Goal: Transaction & Acquisition: Obtain resource

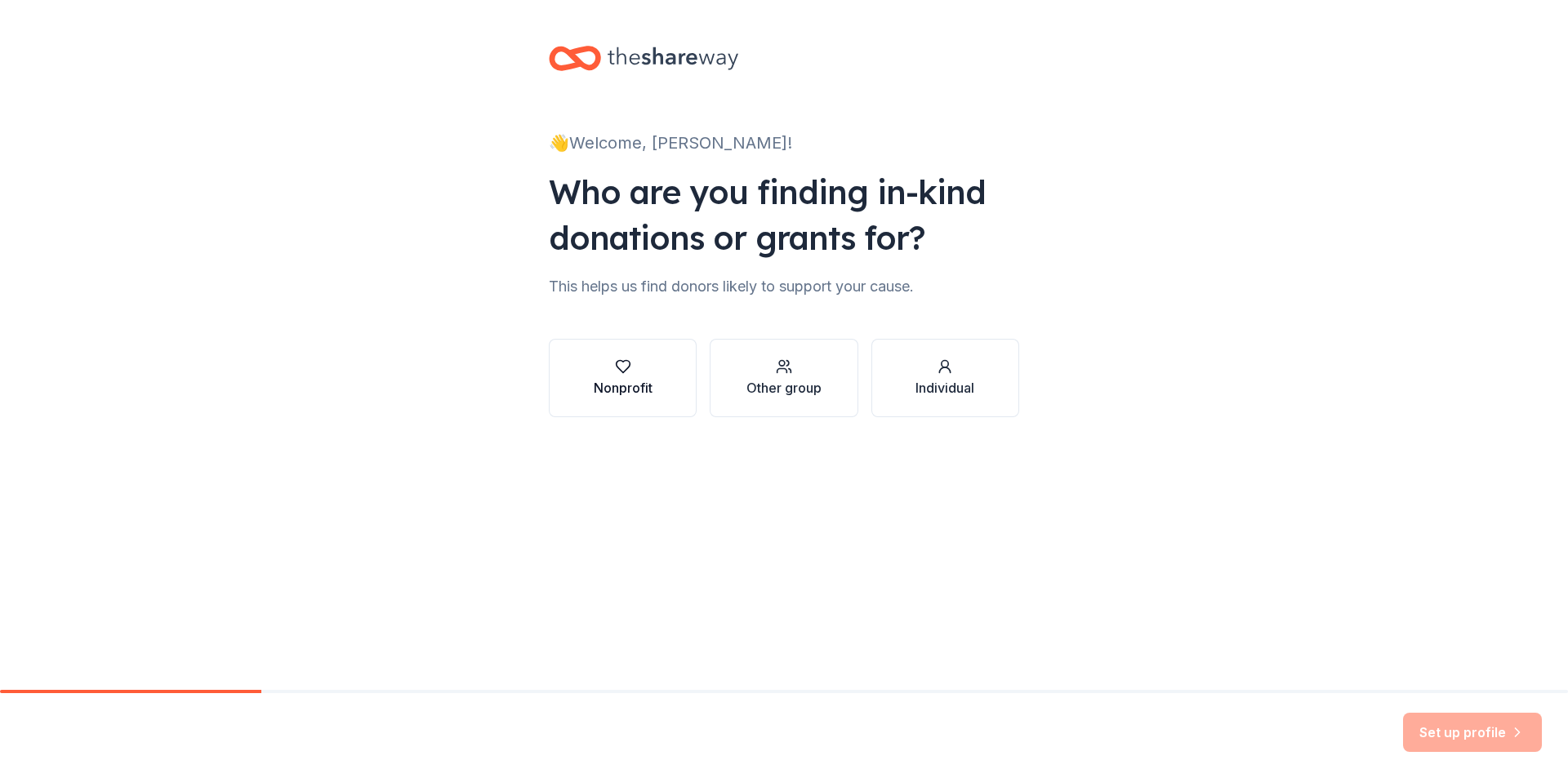
click at [623, 384] on div "Nonprofit" at bounding box center [623, 388] width 59 height 20
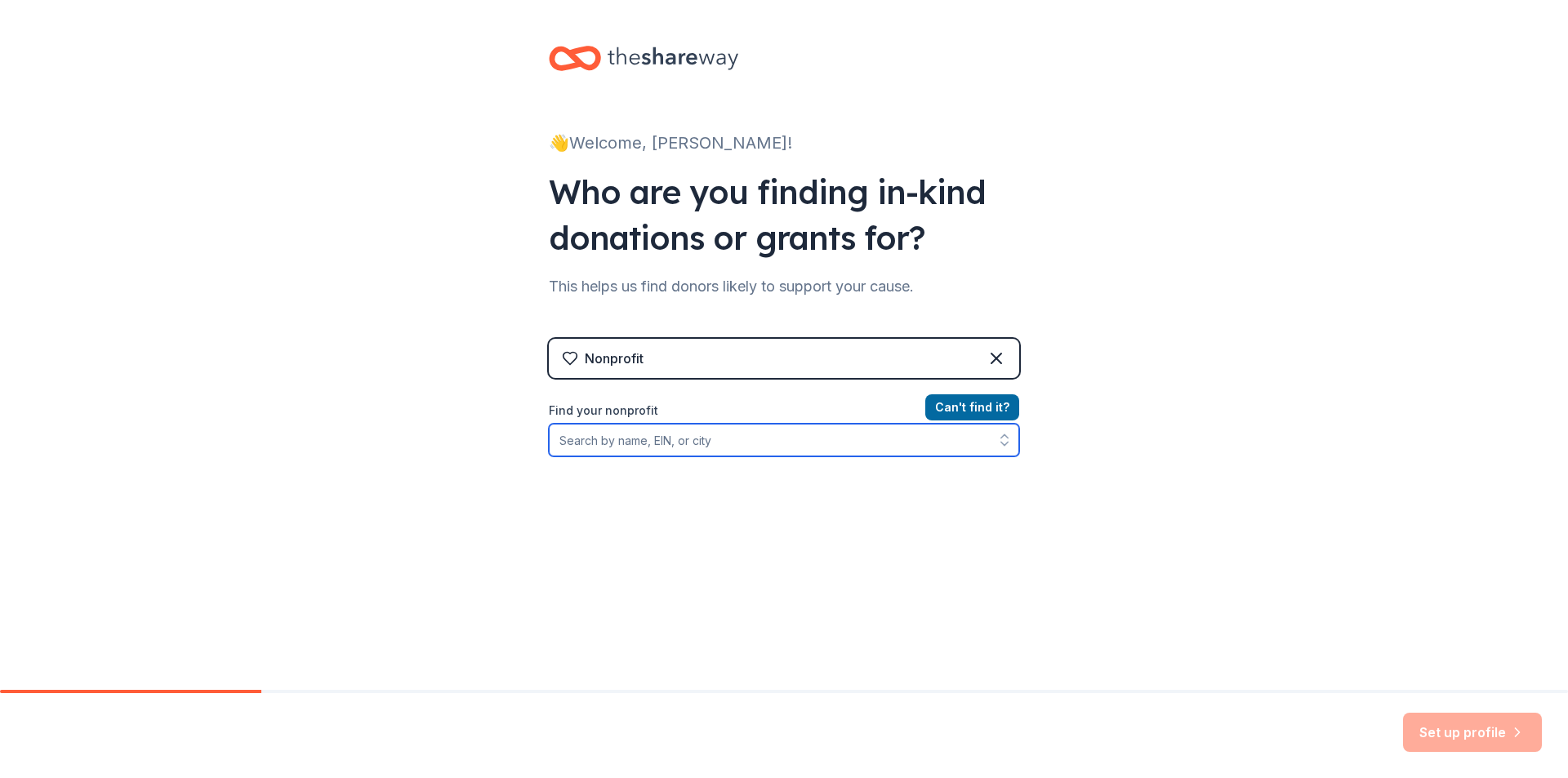
click at [622, 437] on input "Find your nonprofit" at bounding box center [783, 440] width 471 height 32
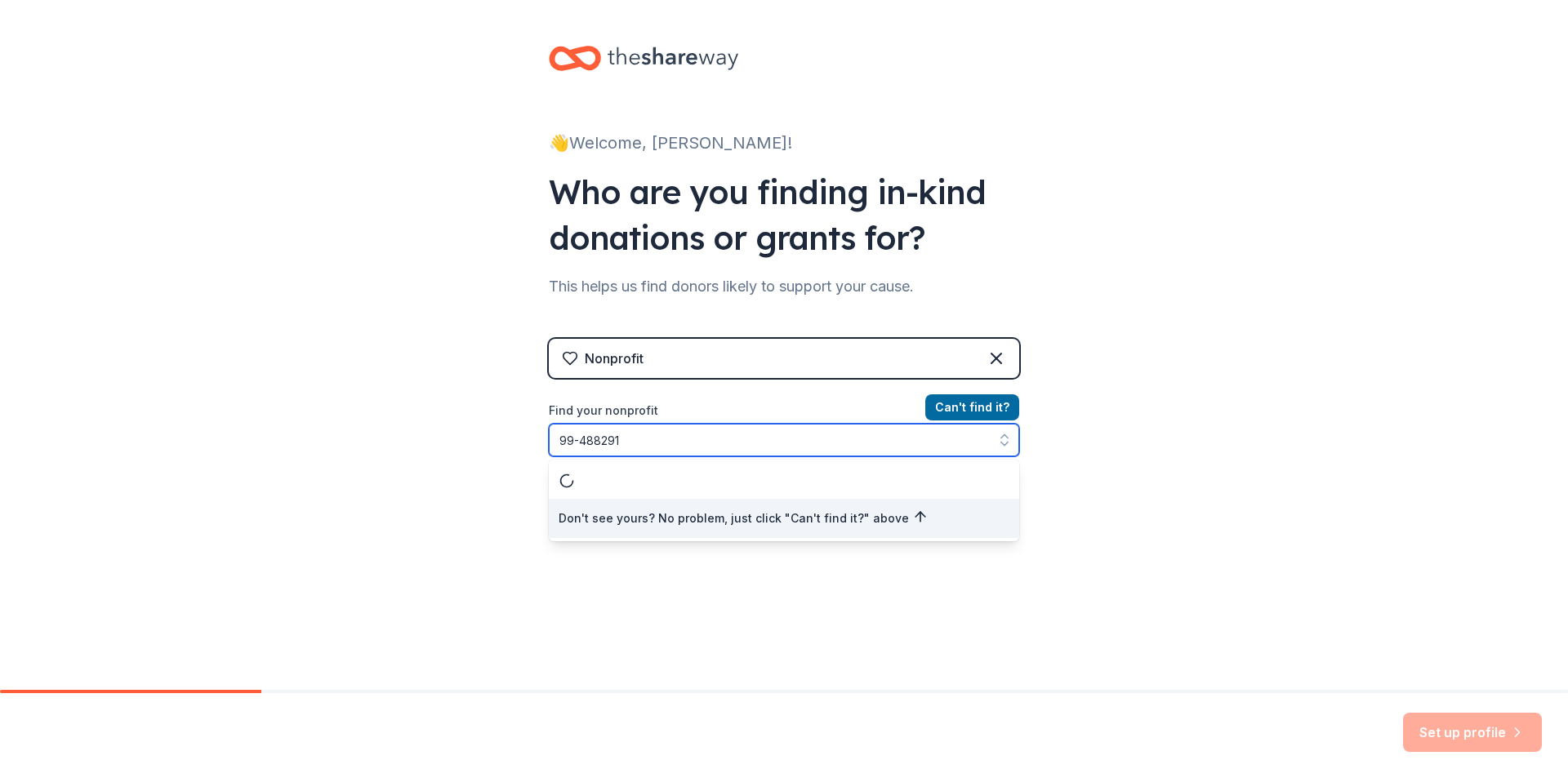
type input "[US_EMPLOYER_IDENTIFICATION_NUMBER]"
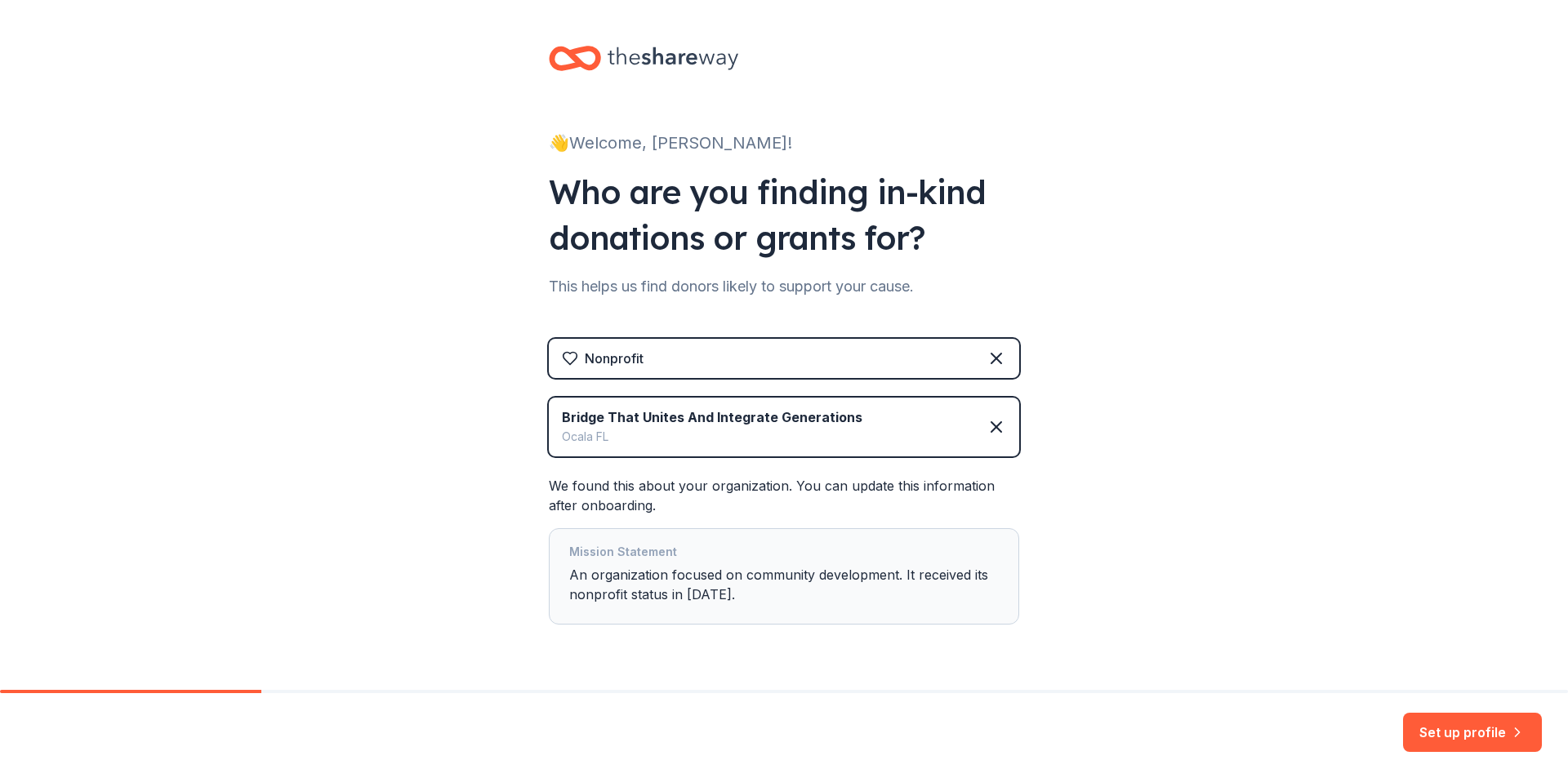
scroll to position [46, 0]
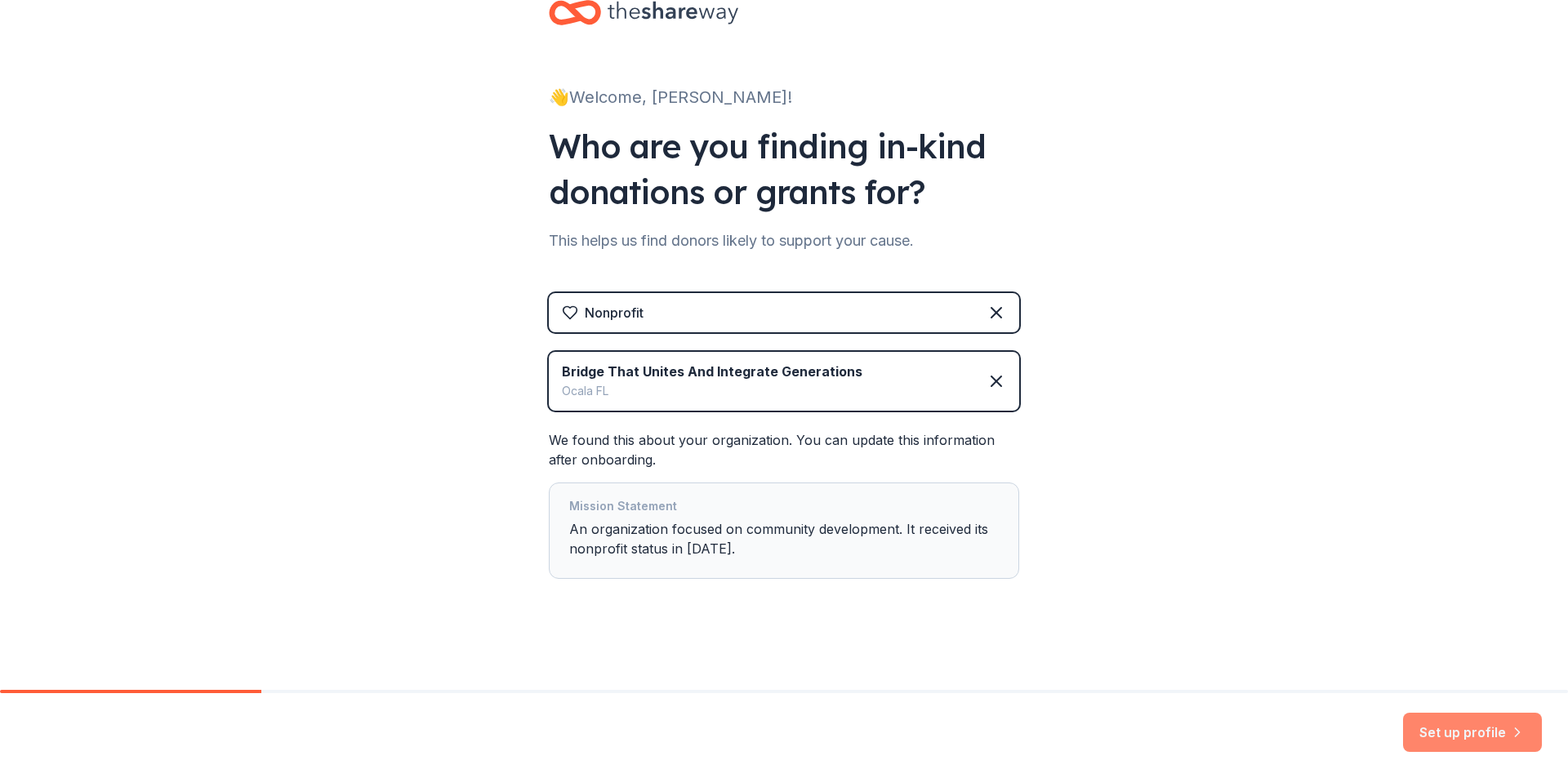
click at [1477, 731] on button "Set up profile" at bounding box center [1471, 733] width 139 height 39
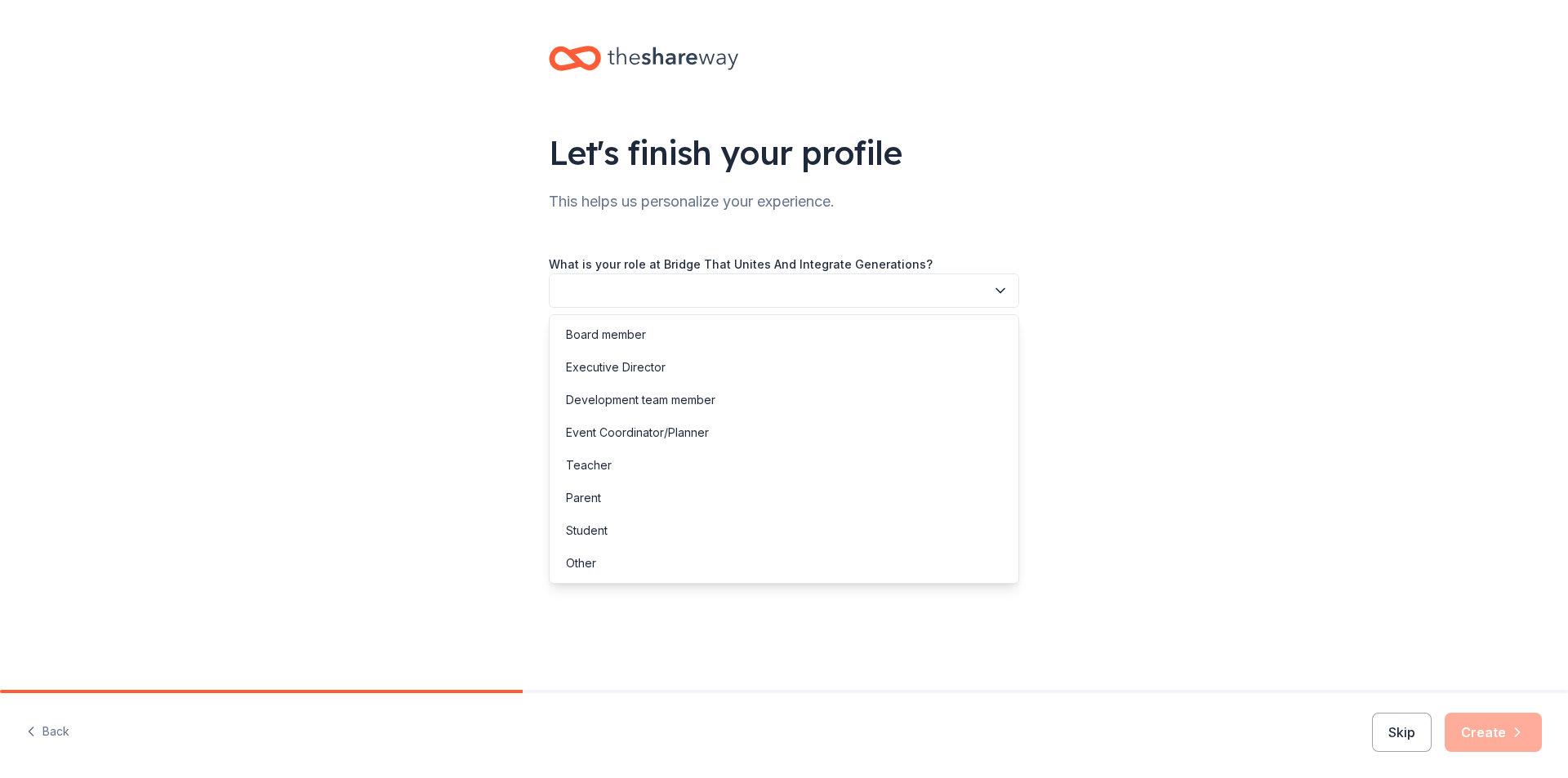
click at [995, 291] on icon "button" at bounding box center [1000, 290] width 16 height 16
click at [634, 369] on div "Executive Director" at bounding box center [616, 367] width 100 height 20
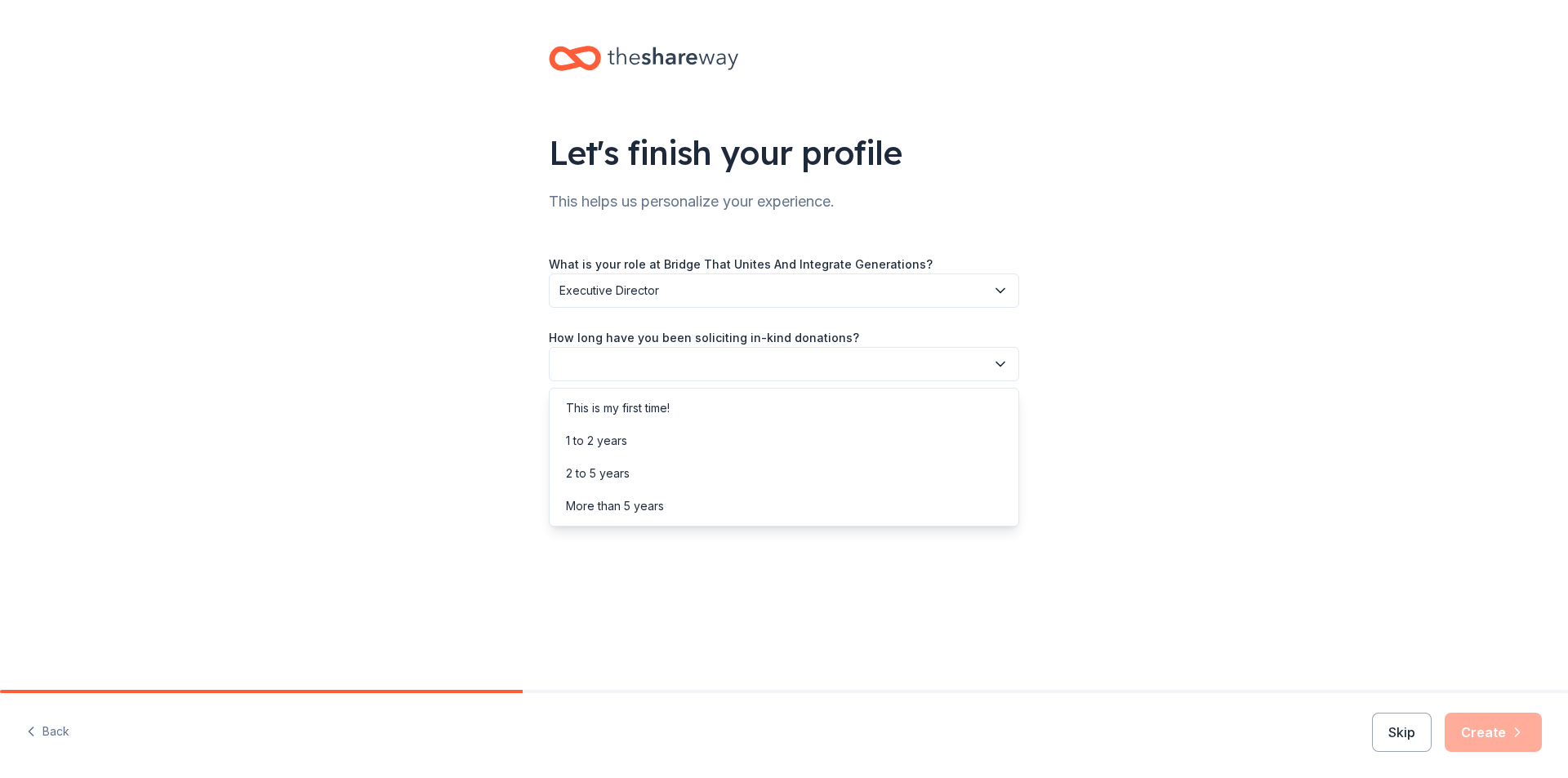
click at [1002, 364] on icon "button" at bounding box center [1000, 364] width 9 height 4
click at [581, 436] on div "1 to 2 years" at bounding box center [597, 441] width 61 height 20
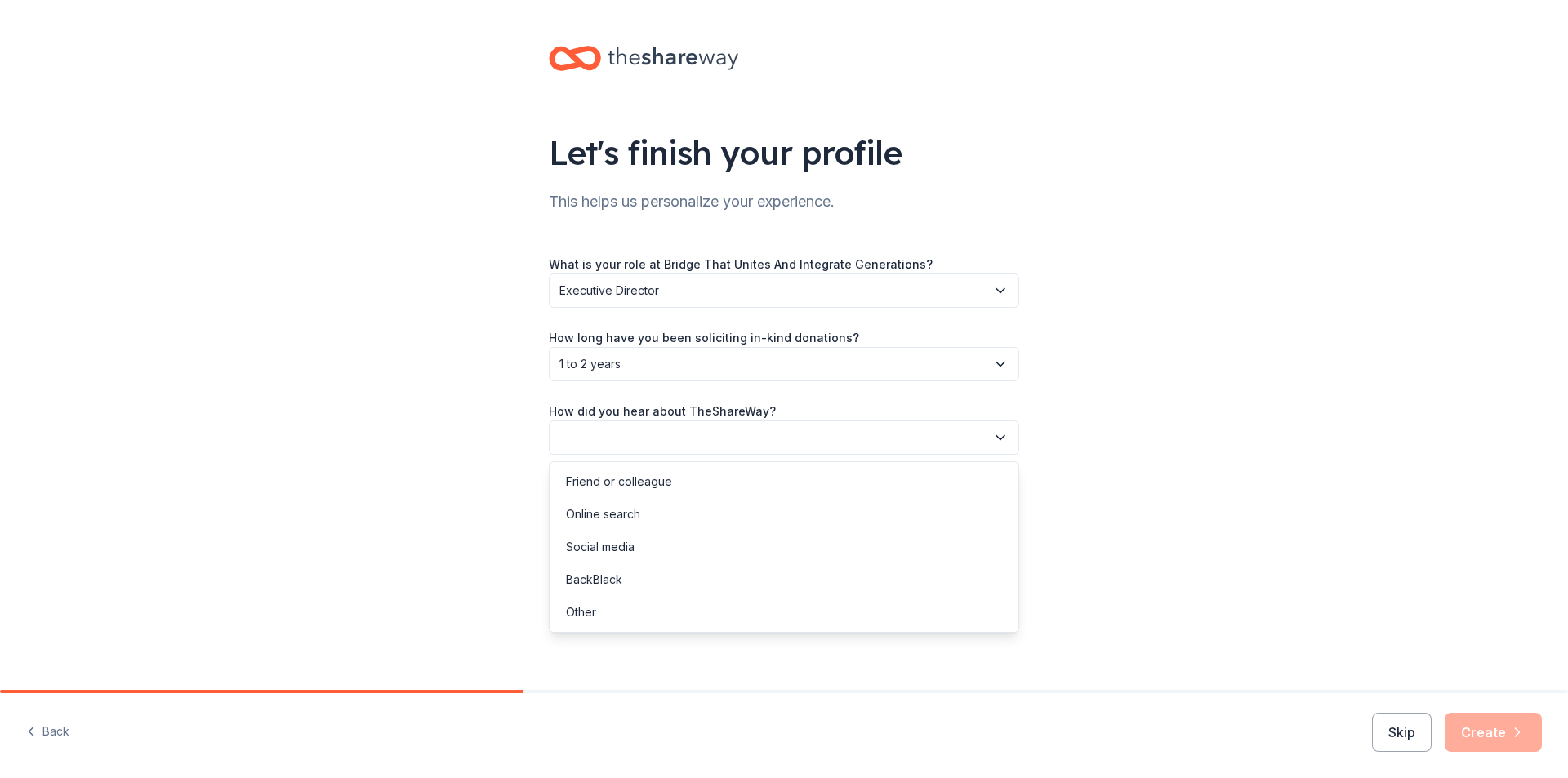
click at [999, 440] on icon "button" at bounding box center [1000, 437] width 16 height 16
click at [608, 544] on div "Social media" at bounding box center [600, 547] width 68 height 20
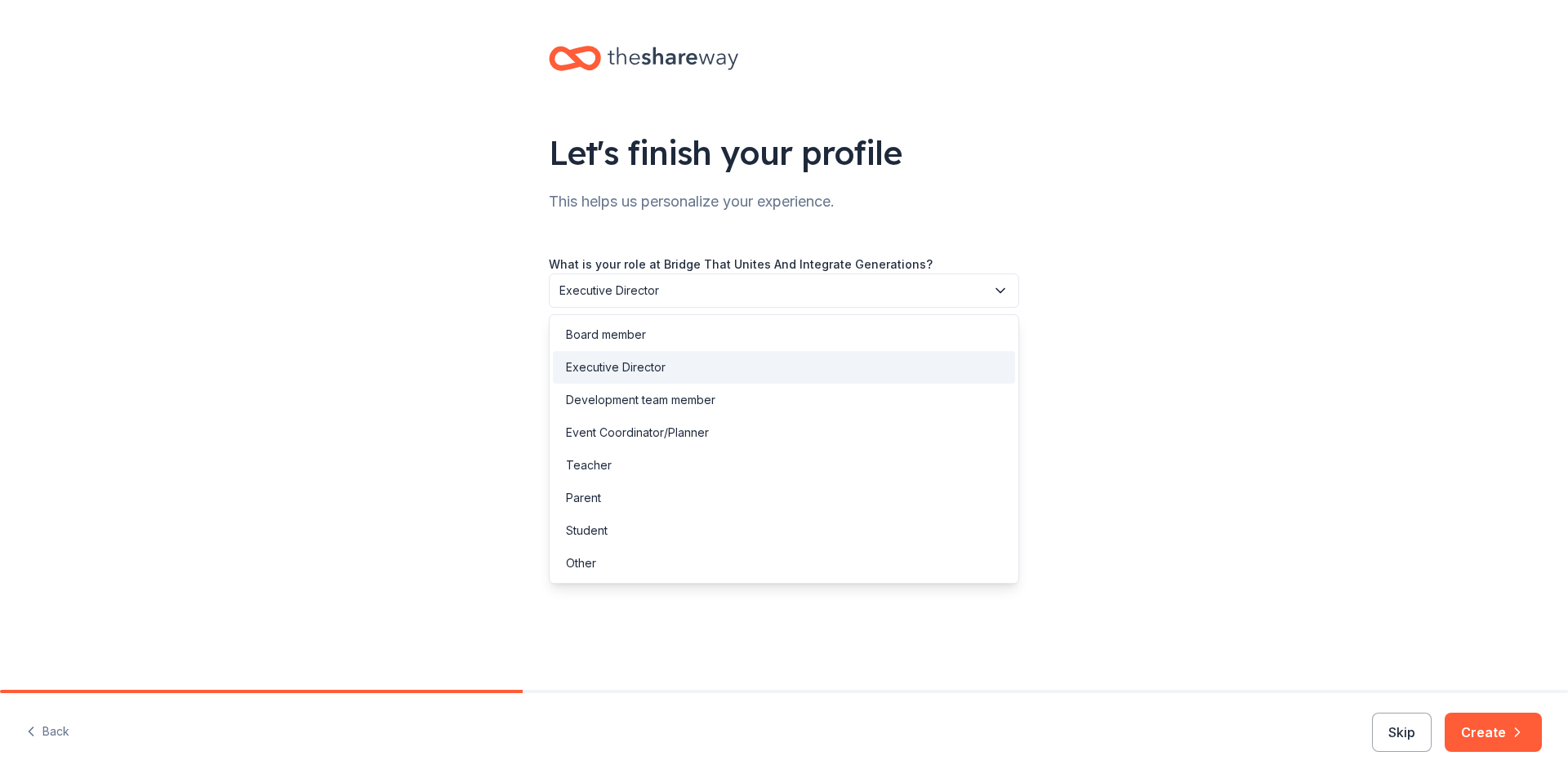
click at [1001, 291] on icon "button" at bounding box center [1000, 290] width 9 height 4
click at [1149, 512] on div "Let's finish your profile This helps us personalize your experience. What is yo…" at bounding box center [784, 266] width 1568 height 533
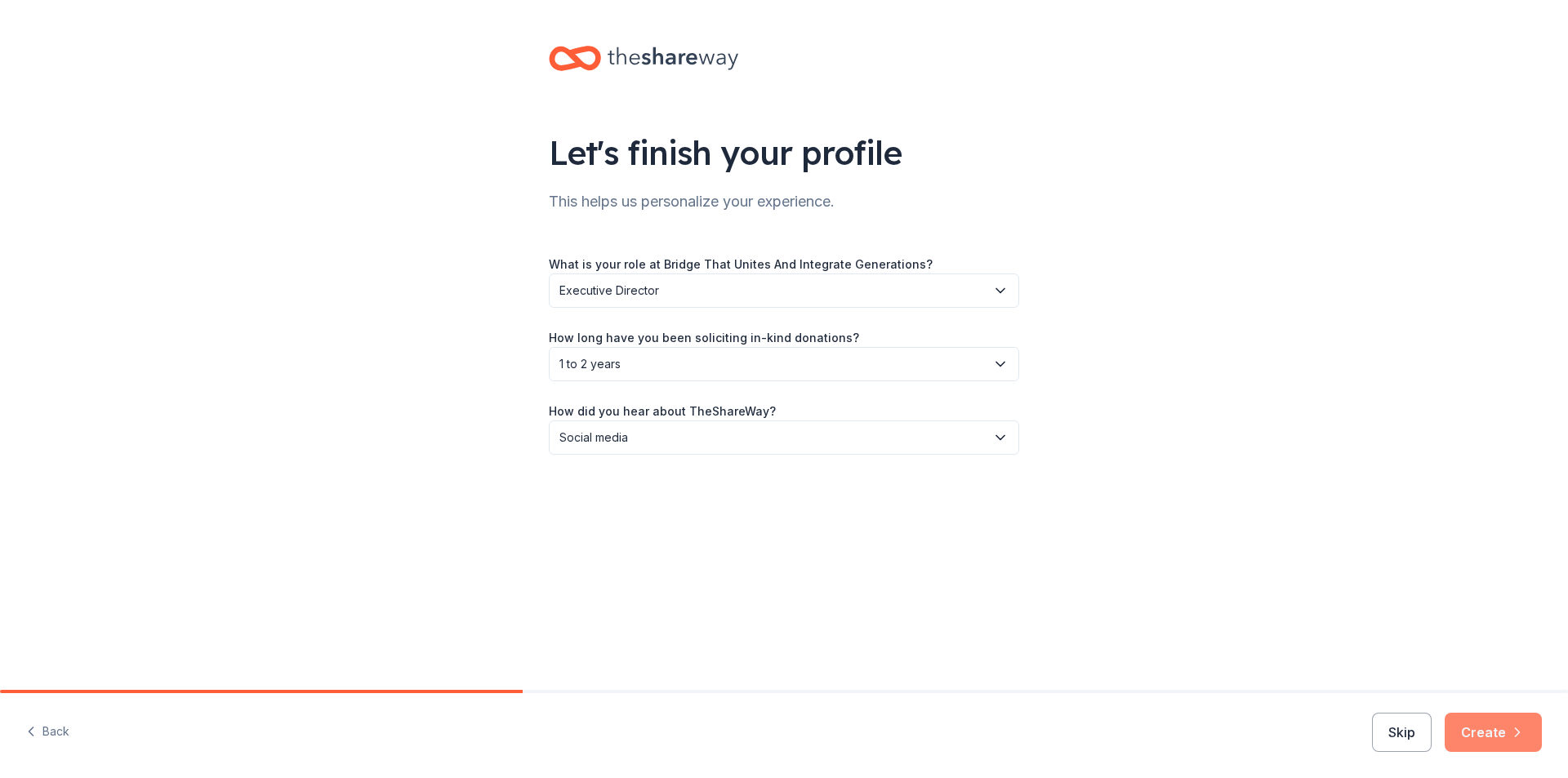
click at [1474, 729] on button "Create" at bounding box center [1493, 733] width 97 height 39
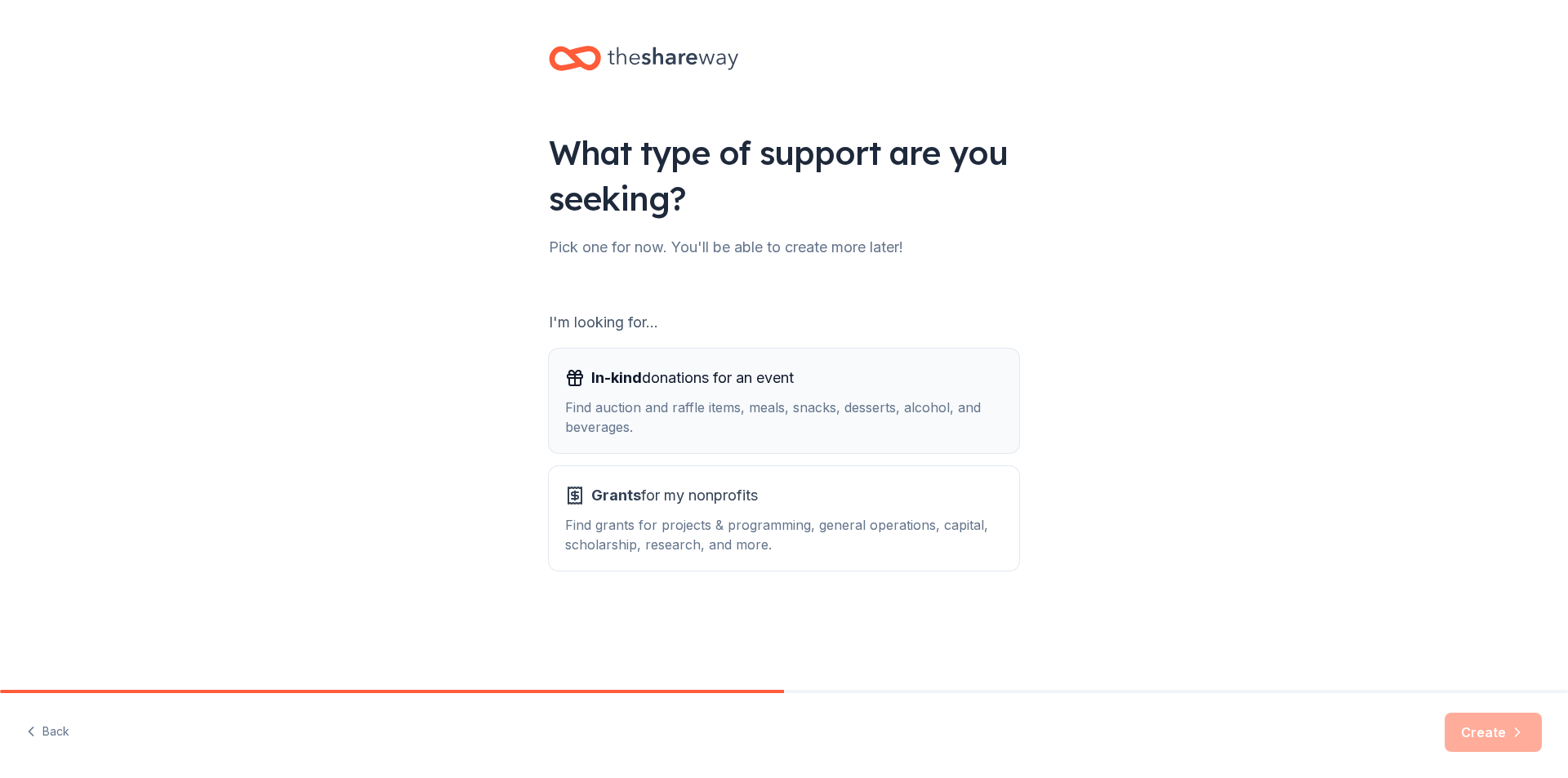
click at [798, 441] on button "In-kind donations for an event Find auction and raffle items, meals, snacks, de…" at bounding box center [783, 401] width 471 height 104
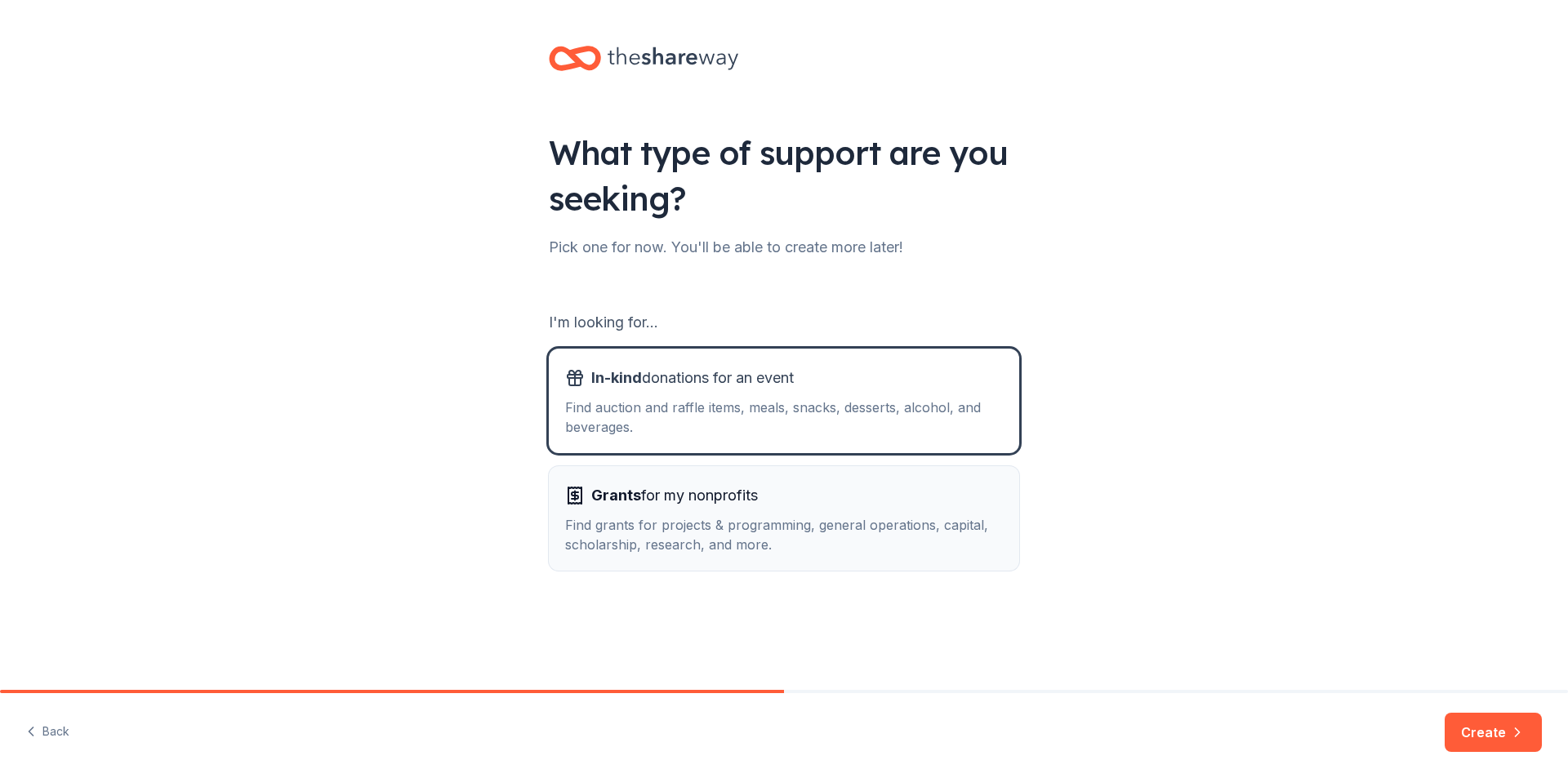
click at [804, 491] on div "Grants for my nonprofits" at bounding box center [784, 495] width 437 height 26
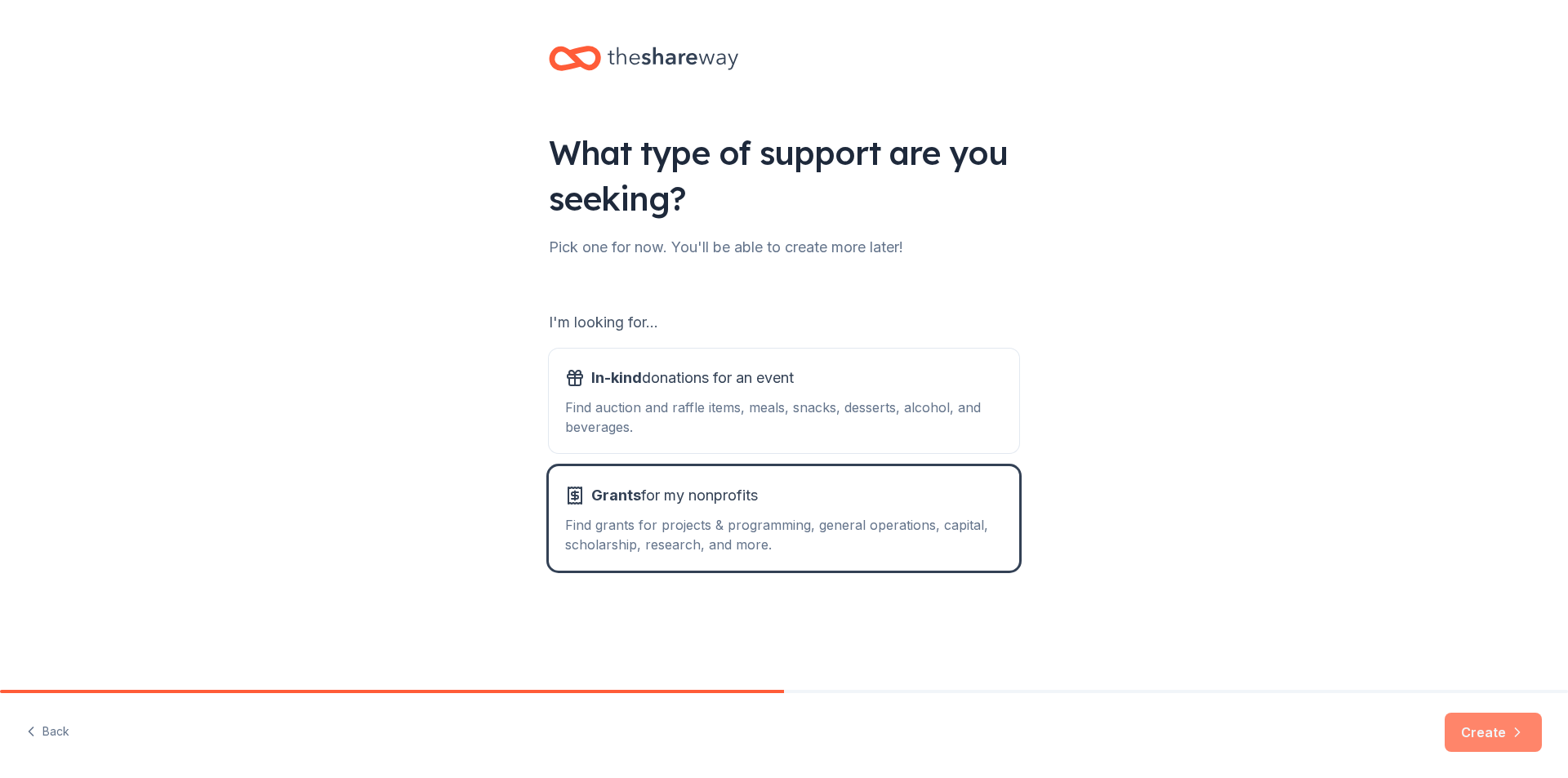
click at [1483, 726] on button "Create" at bounding box center [1493, 733] width 97 height 39
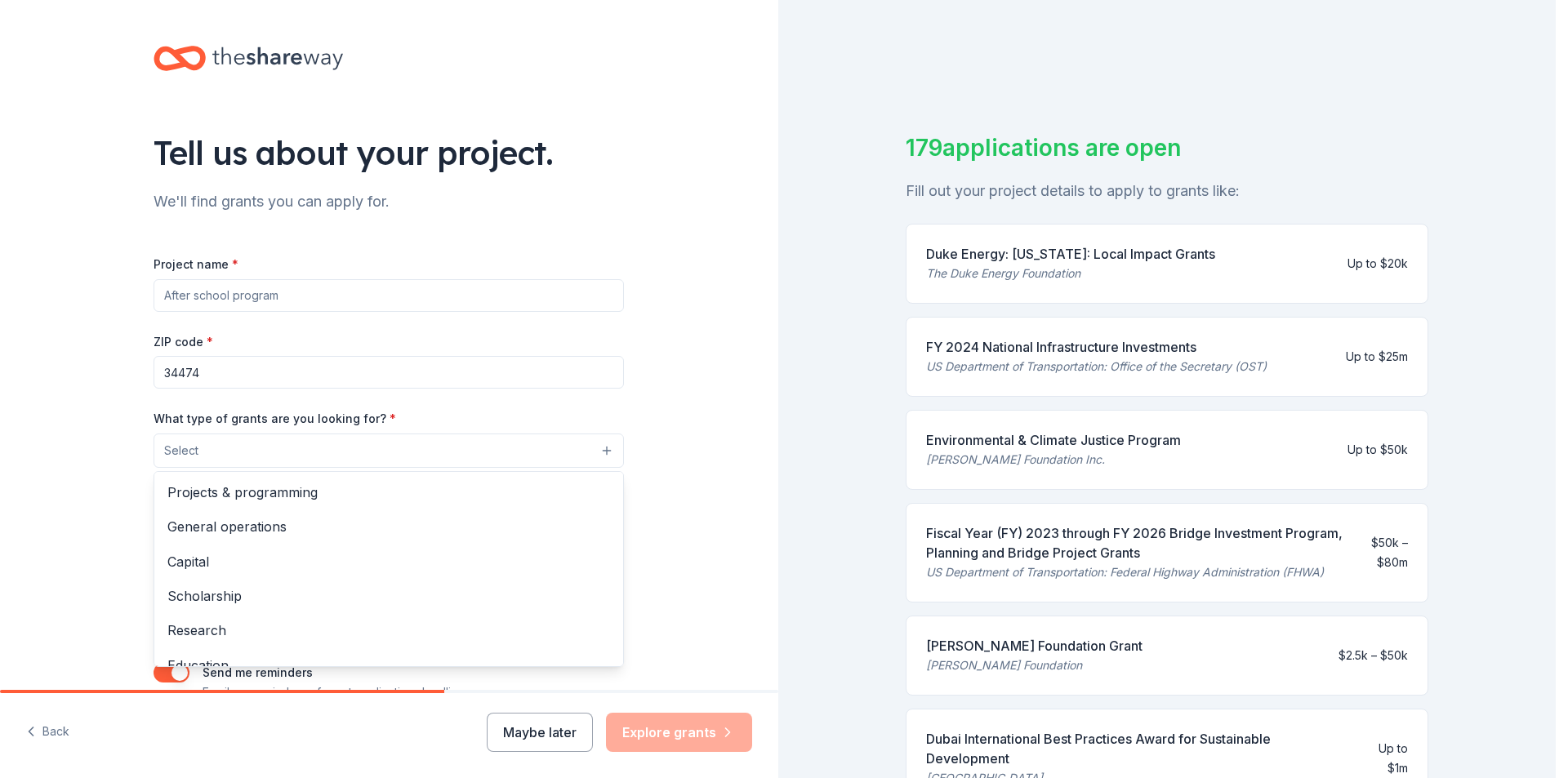
click at [598, 451] on button "Select" at bounding box center [389, 451] width 471 height 34
click at [295, 488] on span "Projects & programming" at bounding box center [389, 492] width 442 height 21
click at [650, 458] on div "Tell us about your project. We'll find grants you can apply for. Project name *…" at bounding box center [389, 391] width 778 height 782
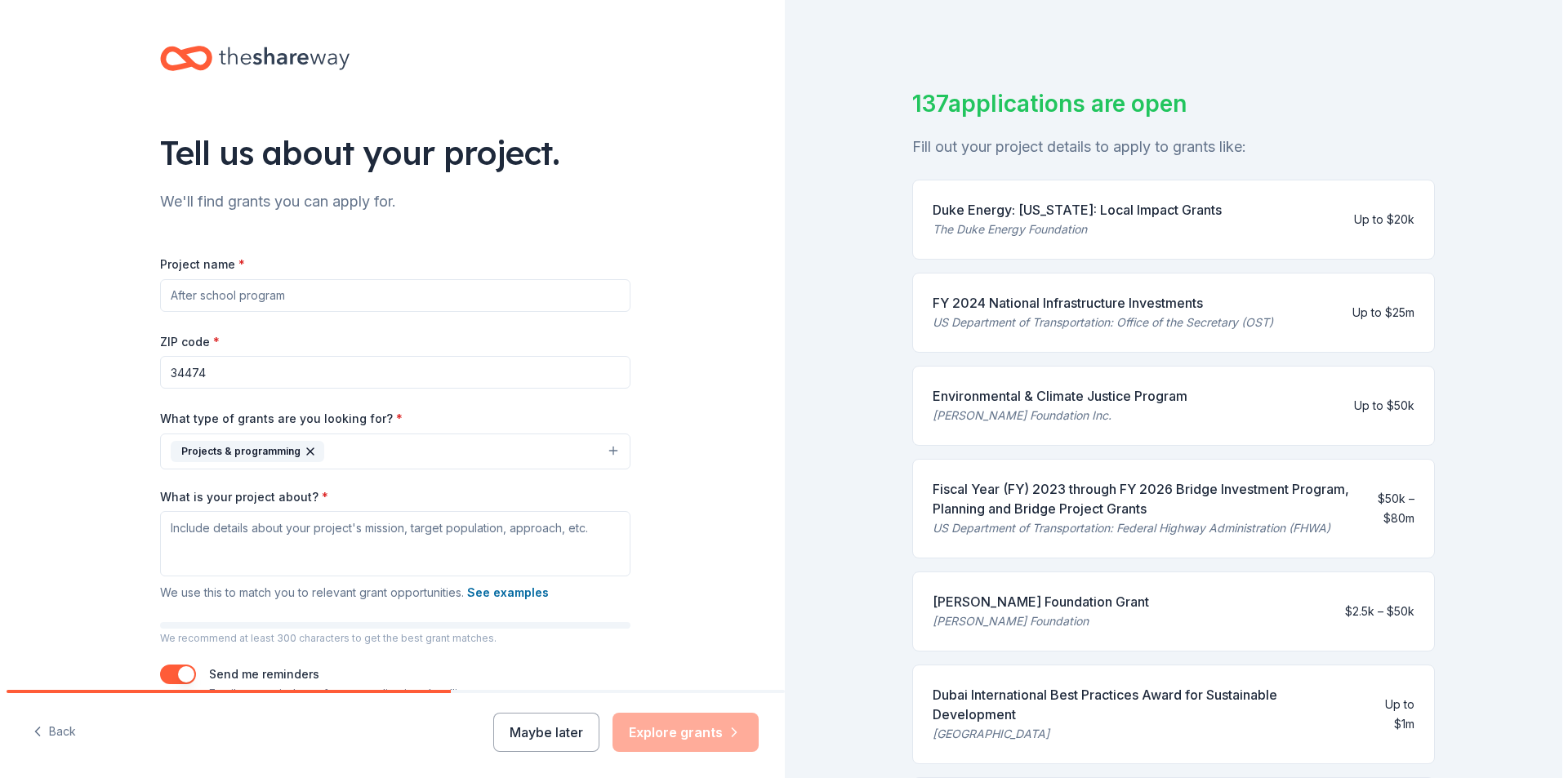
scroll to position [43, 0]
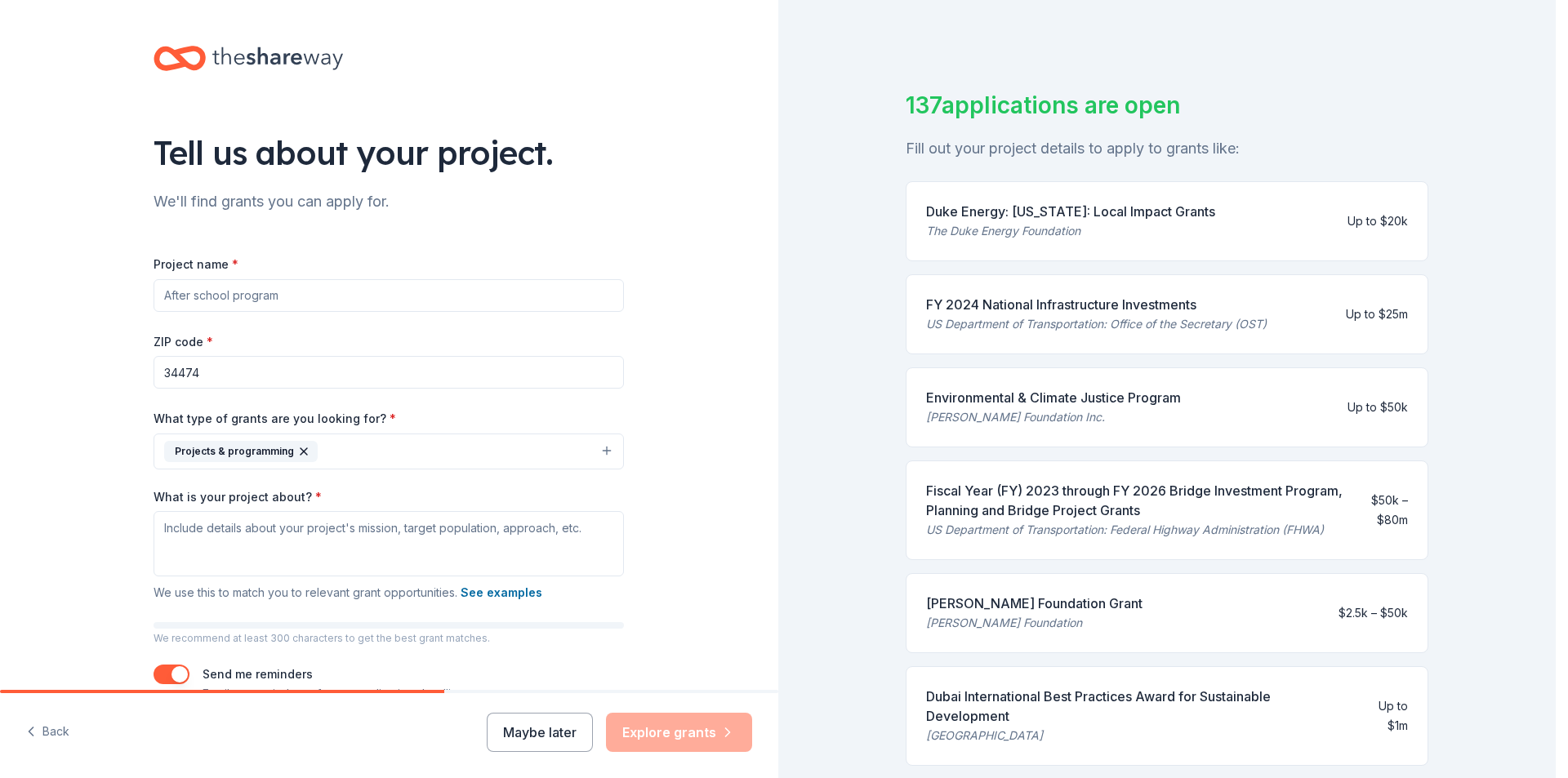
click at [599, 452] on button "Projects & programming" at bounding box center [389, 452] width 471 height 36
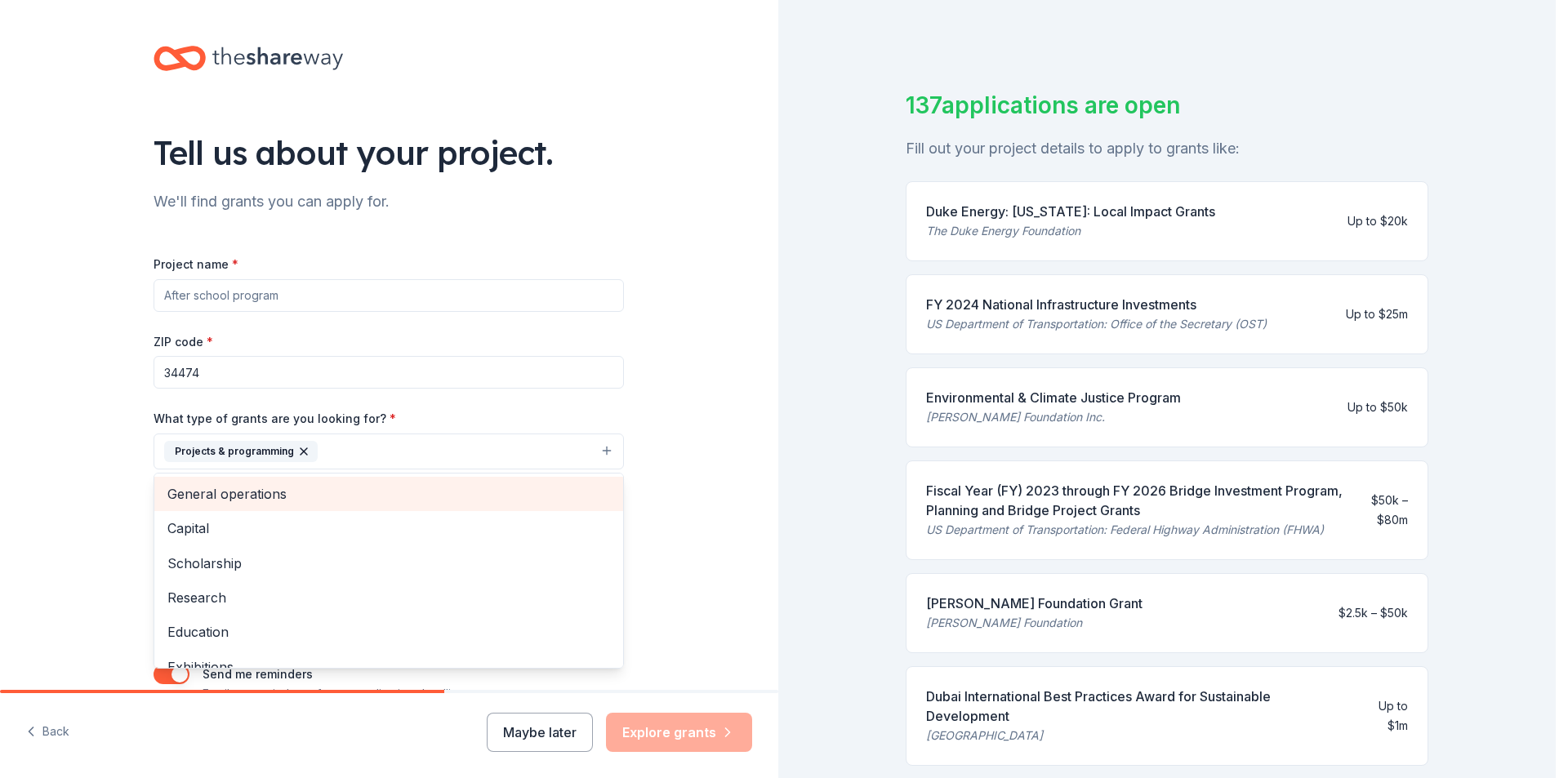
click at [240, 494] on span "General operations" at bounding box center [389, 494] width 442 height 21
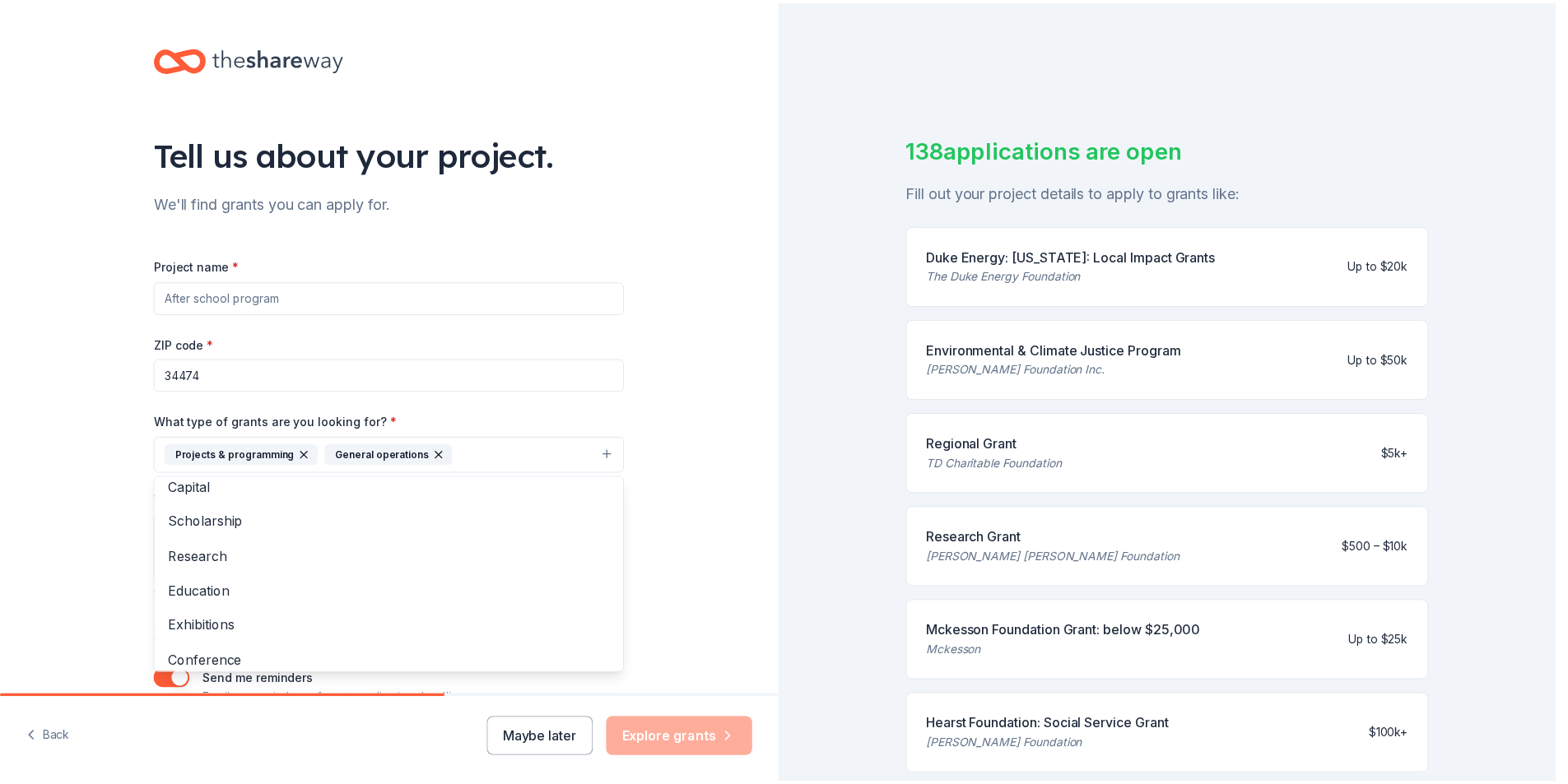
scroll to position [0, 0]
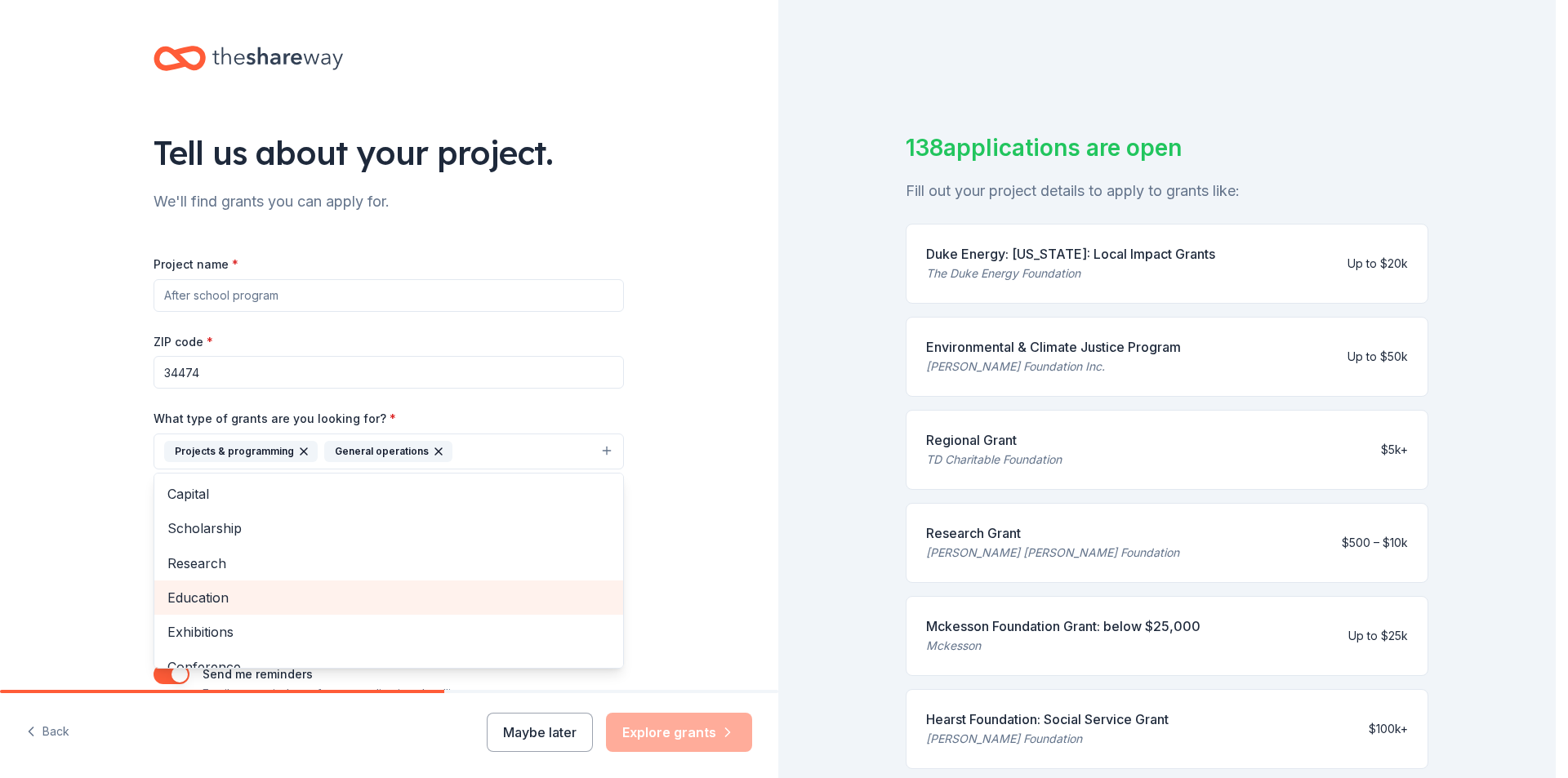
click at [199, 596] on span "Education" at bounding box center [389, 597] width 442 height 21
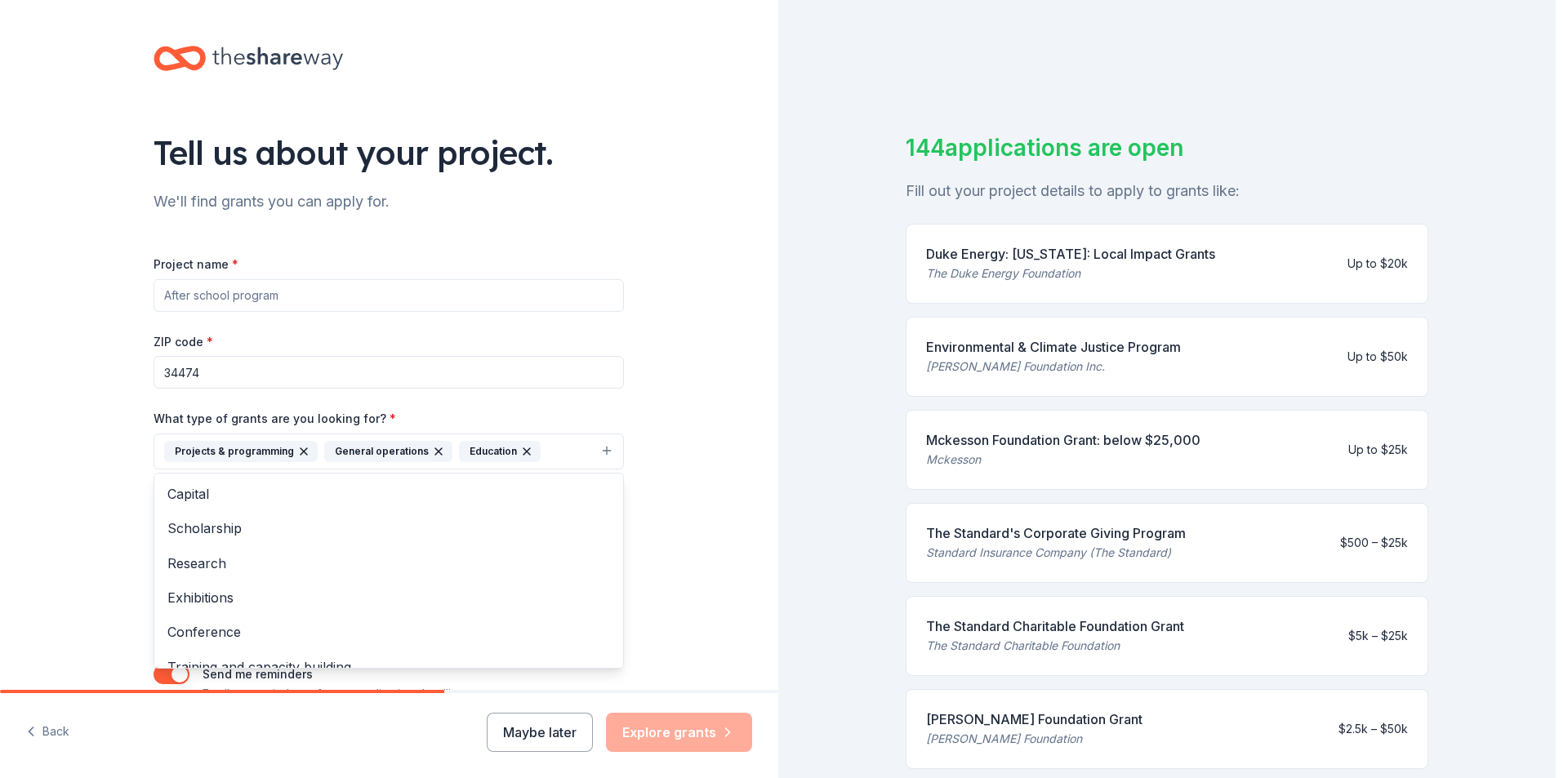
click at [695, 471] on div "Tell us about your project. We'll find grants you can apply for. Project name *…" at bounding box center [389, 391] width 778 height 782
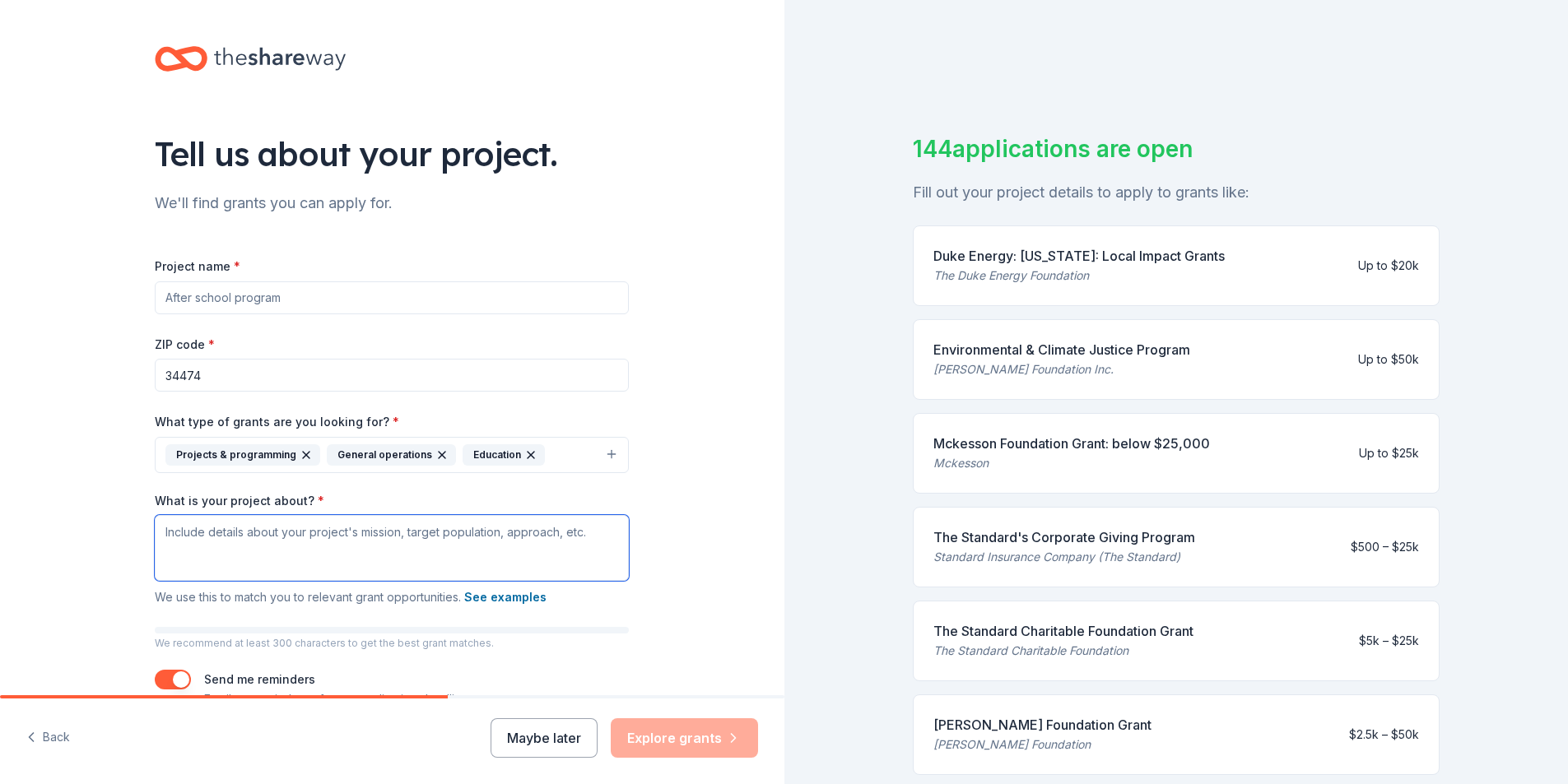
click at [271, 533] on textarea "What is your project about? *" at bounding box center [392, 547] width 474 height 65
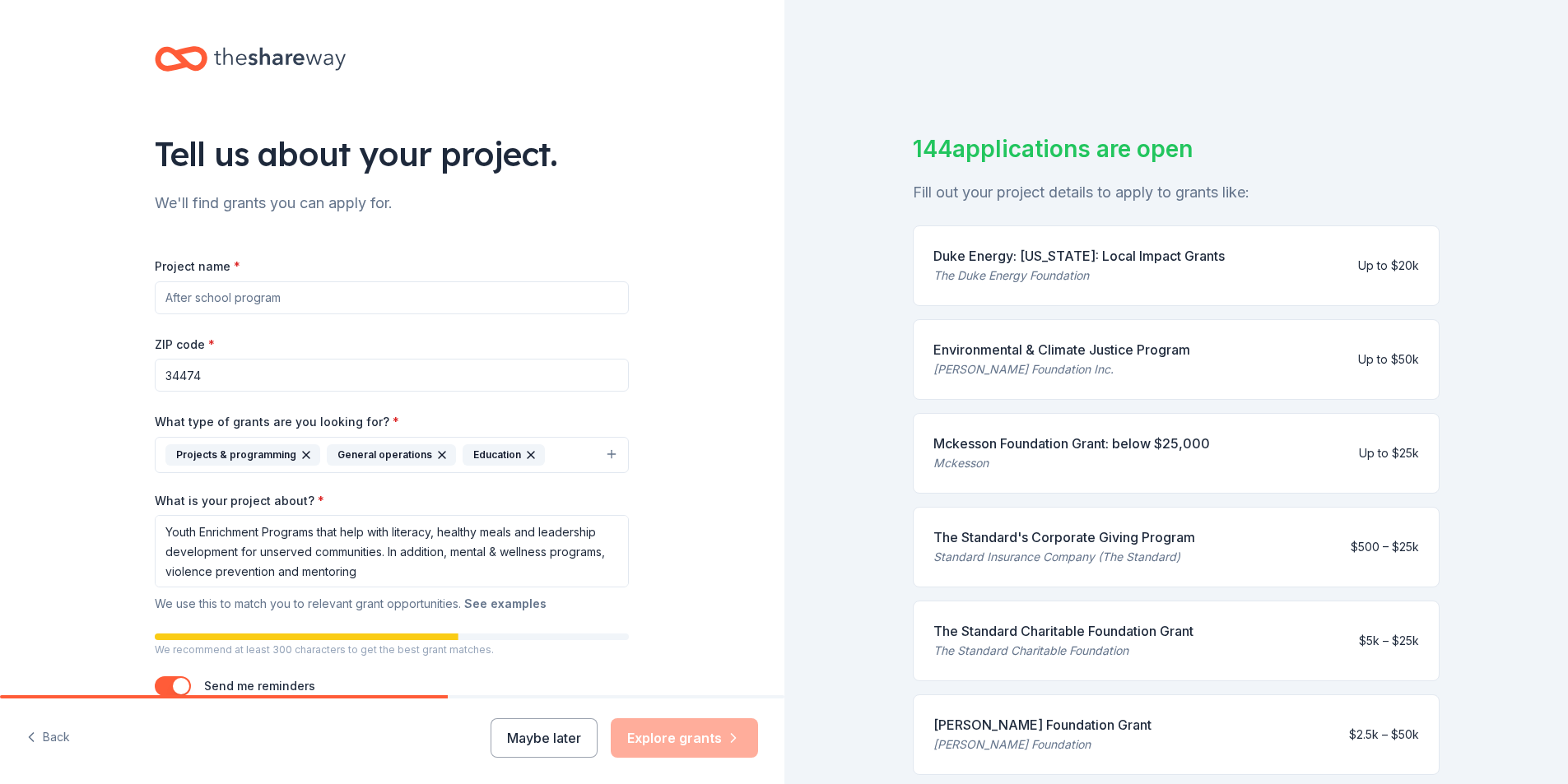
click at [482, 600] on button "See examples" at bounding box center [505, 603] width 83 height 20
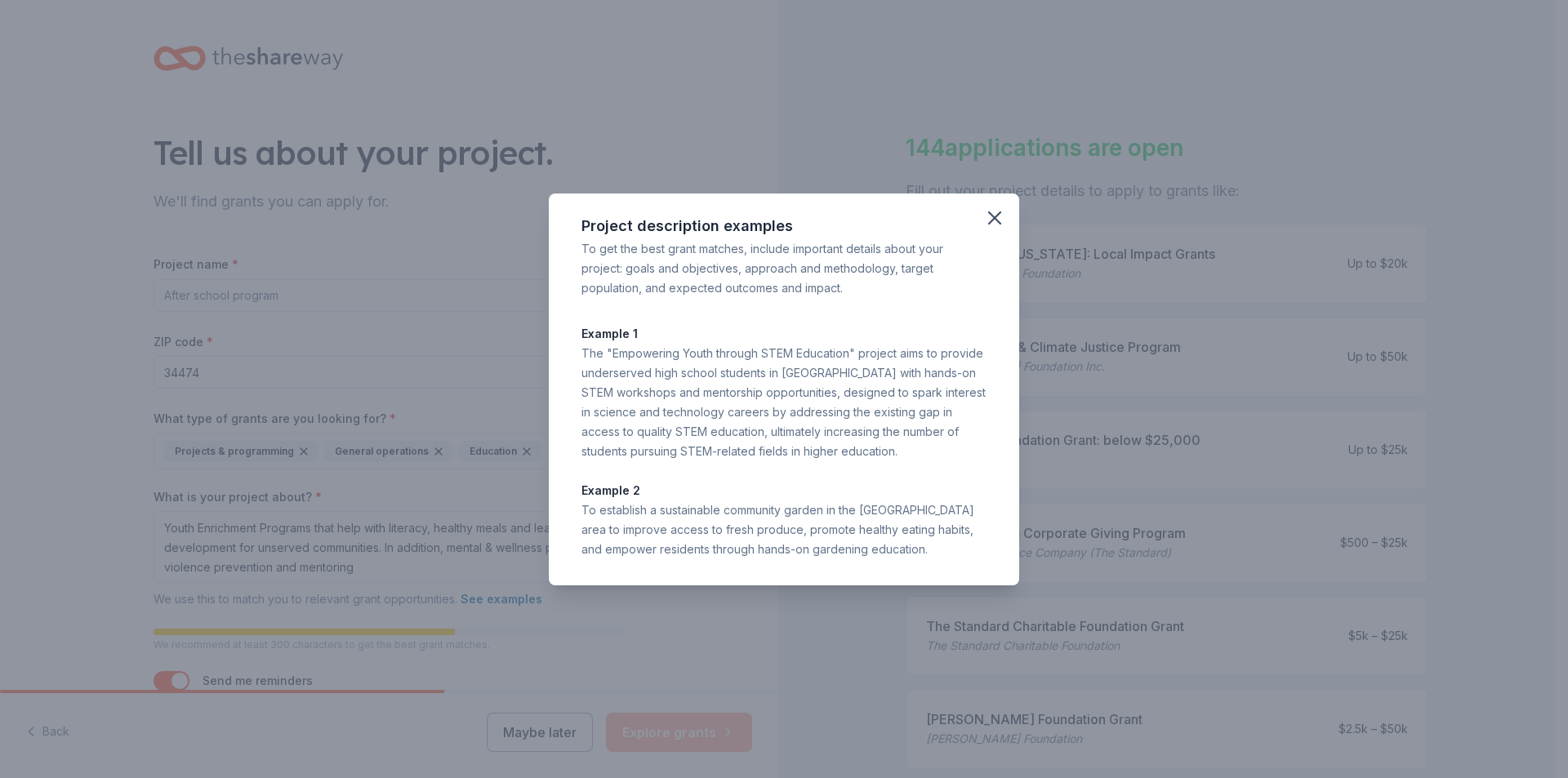
drag, startPoint x: 584, startPoint y: 506, endPoint x: 929, endPoint y: 549, distance: 347.7
click at [929, 549] on div "To establish a sustainable community garden in the [GEOGRAPHIC_DATA] area to im…" at bounding box center [784, 529] width 405 height 59
copy div "To establish a sustainable community garden in the [GEOGRAPHIC_DATA] area to im…"
click at [610, 370] on div "The "Empowering Youth through STEM Education" project aims to provide underserv…" at bounding box center [784, 402] width 405 height 118
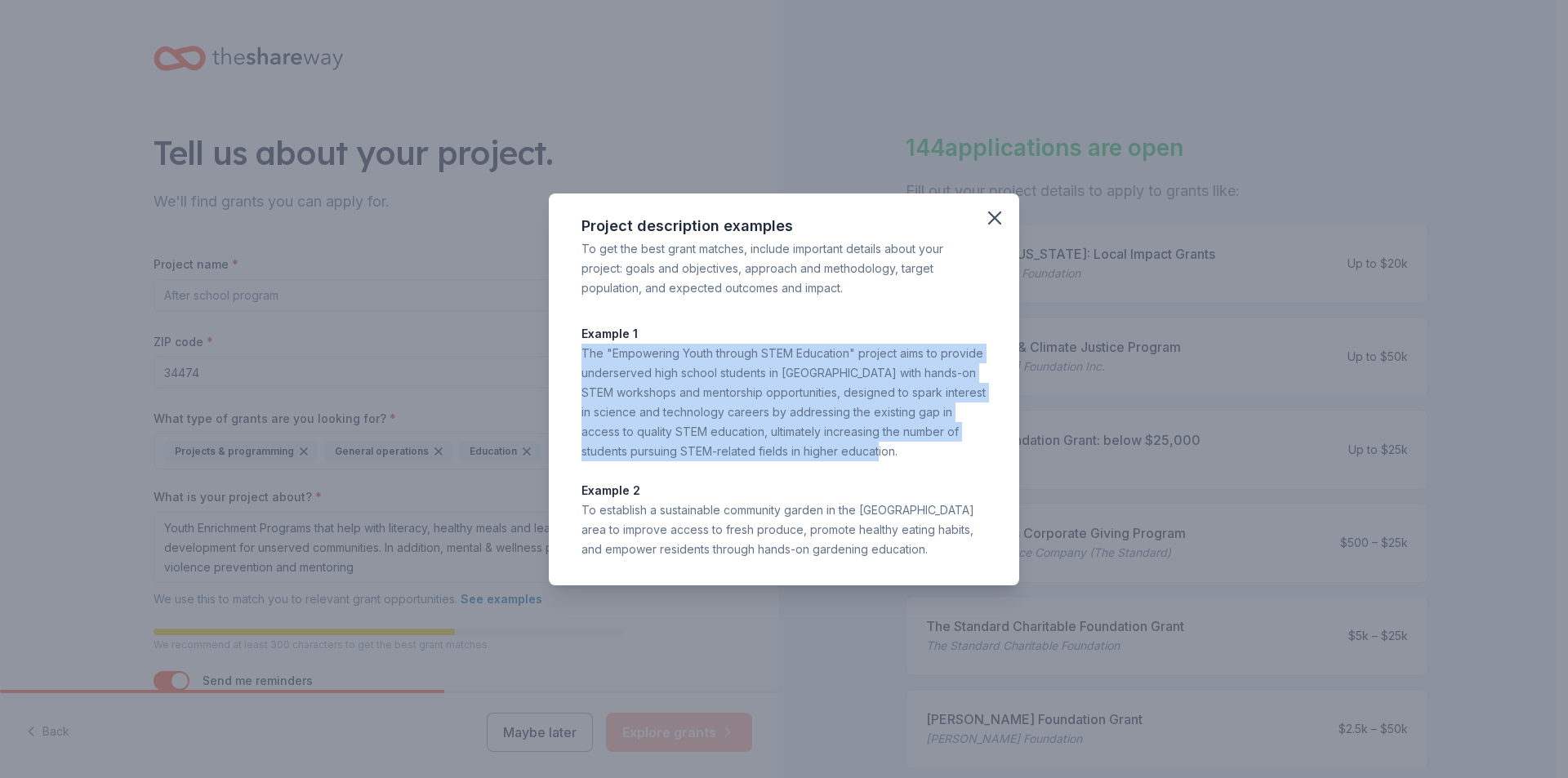
drag, startPoint x: 583, startPoint y: 355, endPoint x: 857, endPoint y: 449, distance: 289.7
click at [857, 449] on div "The "Empowering Youth through STEM Education" project aims to provide underserv…" at bounding box center [784, 402] width 405 height 118
copy div "The "Empowering Youth through STEM Education" project aims to provide underserv…"
click at [996, 220] on icon "button" at bounding box center [994, 218] width 11 height 11
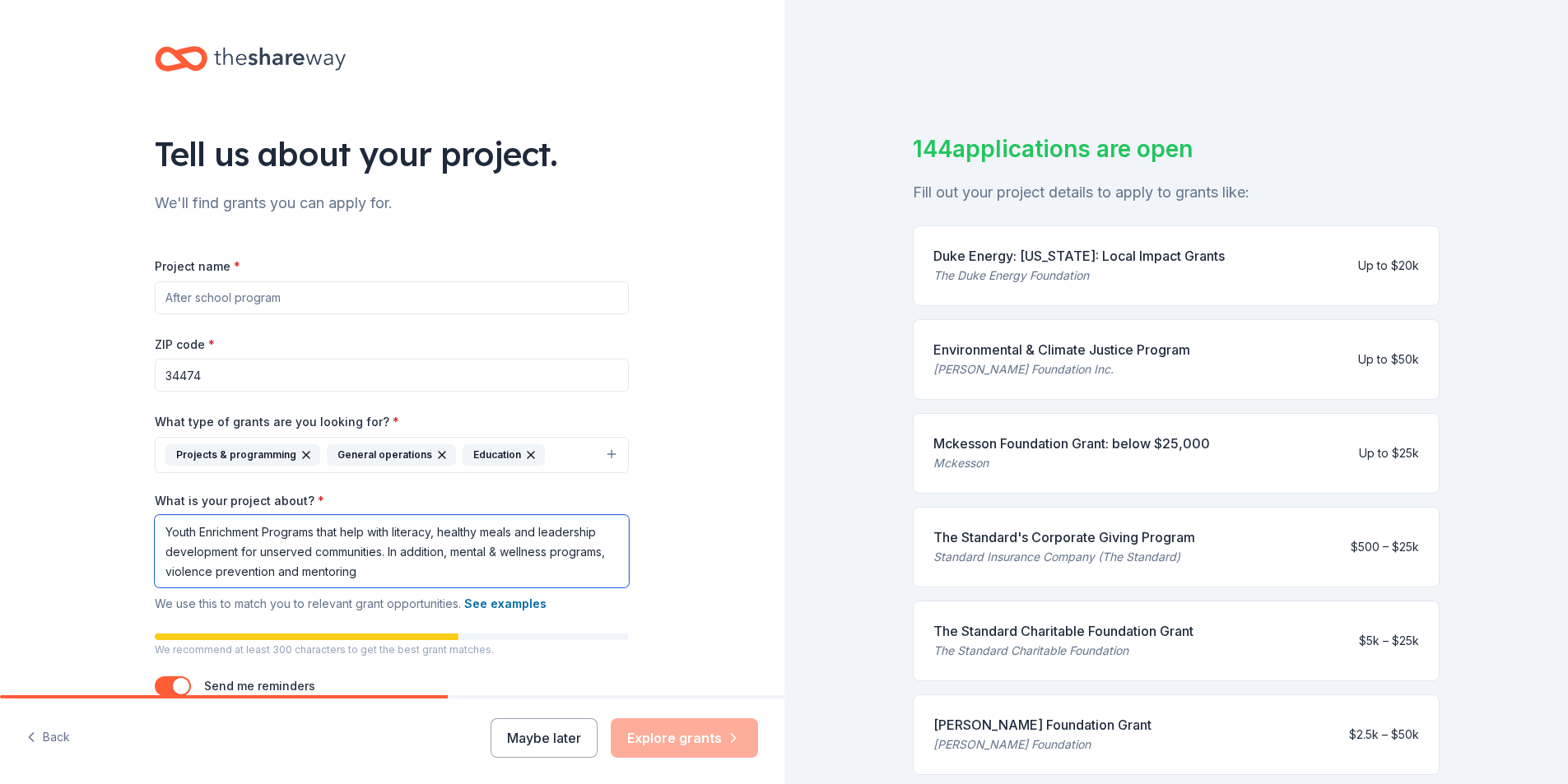
click at [408, 572] on textarea "Youth Enrichment Programs that help with literacy, healthy meals and leadership…" at bounding box center [392, 551] width 474 height 72
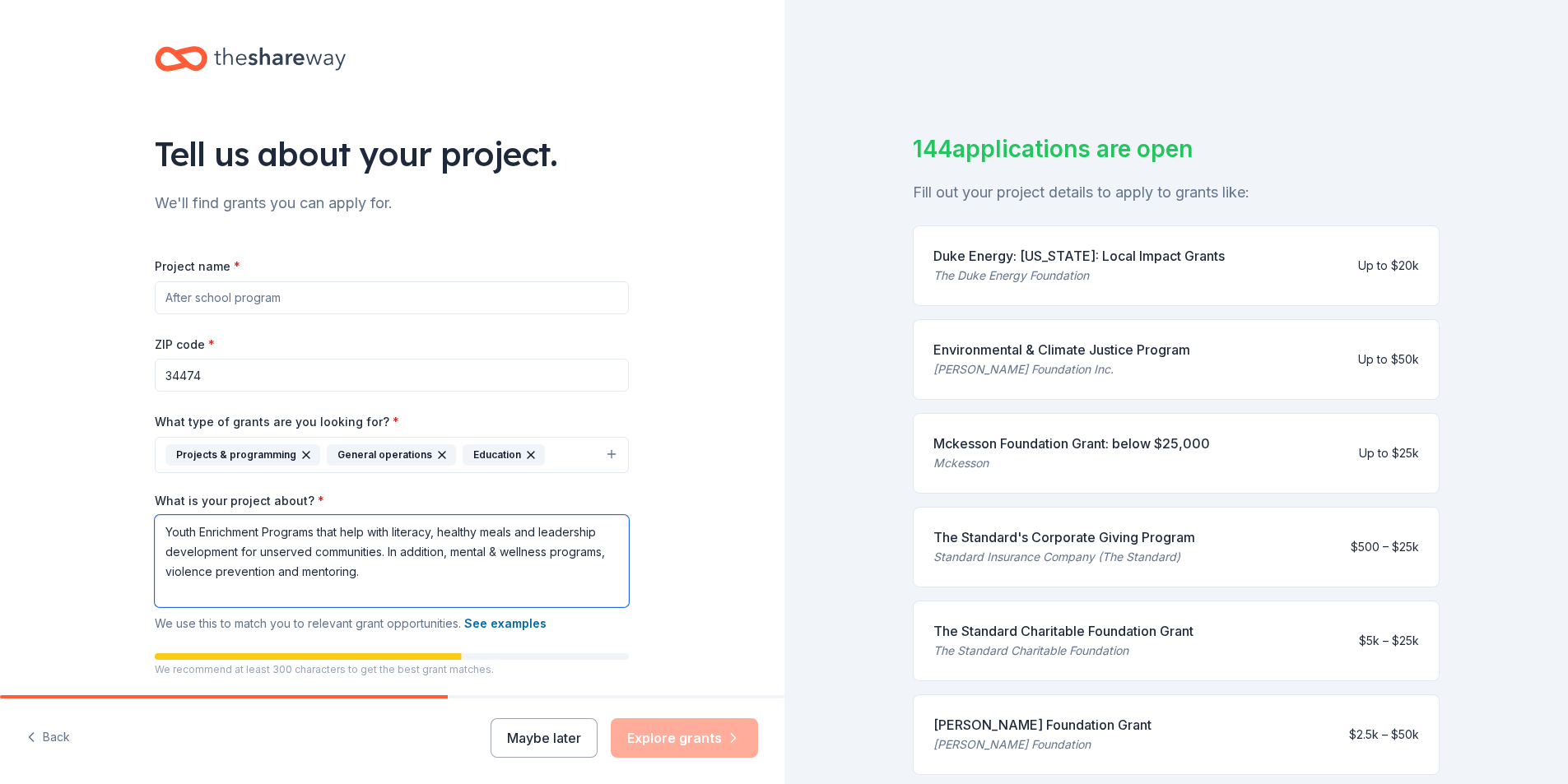
paste textarea "To establish a sustainable community garden in the [GEOGRAPHIC_DATA][US_STATE] …"
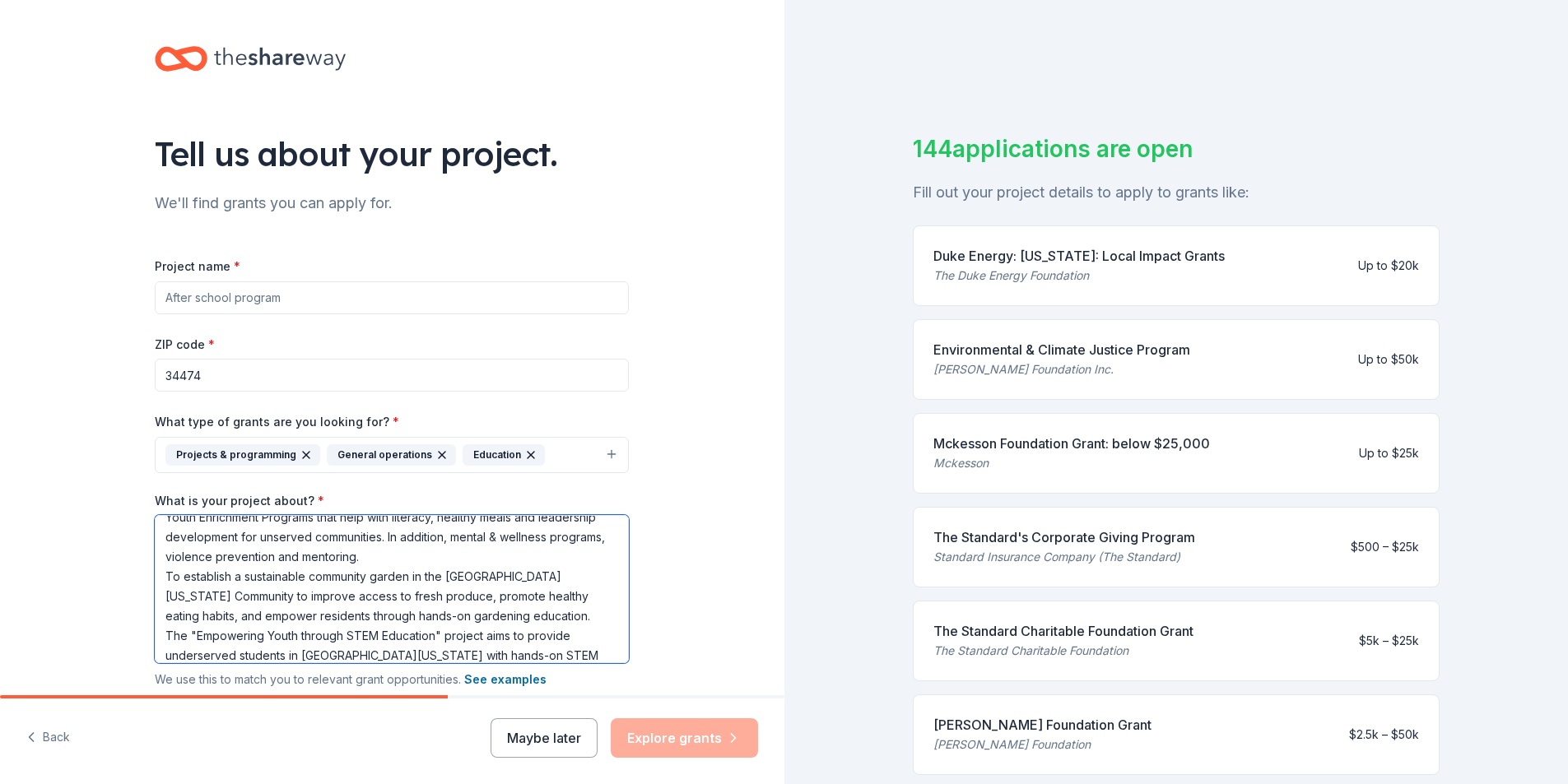
scroll to position [9, 0]
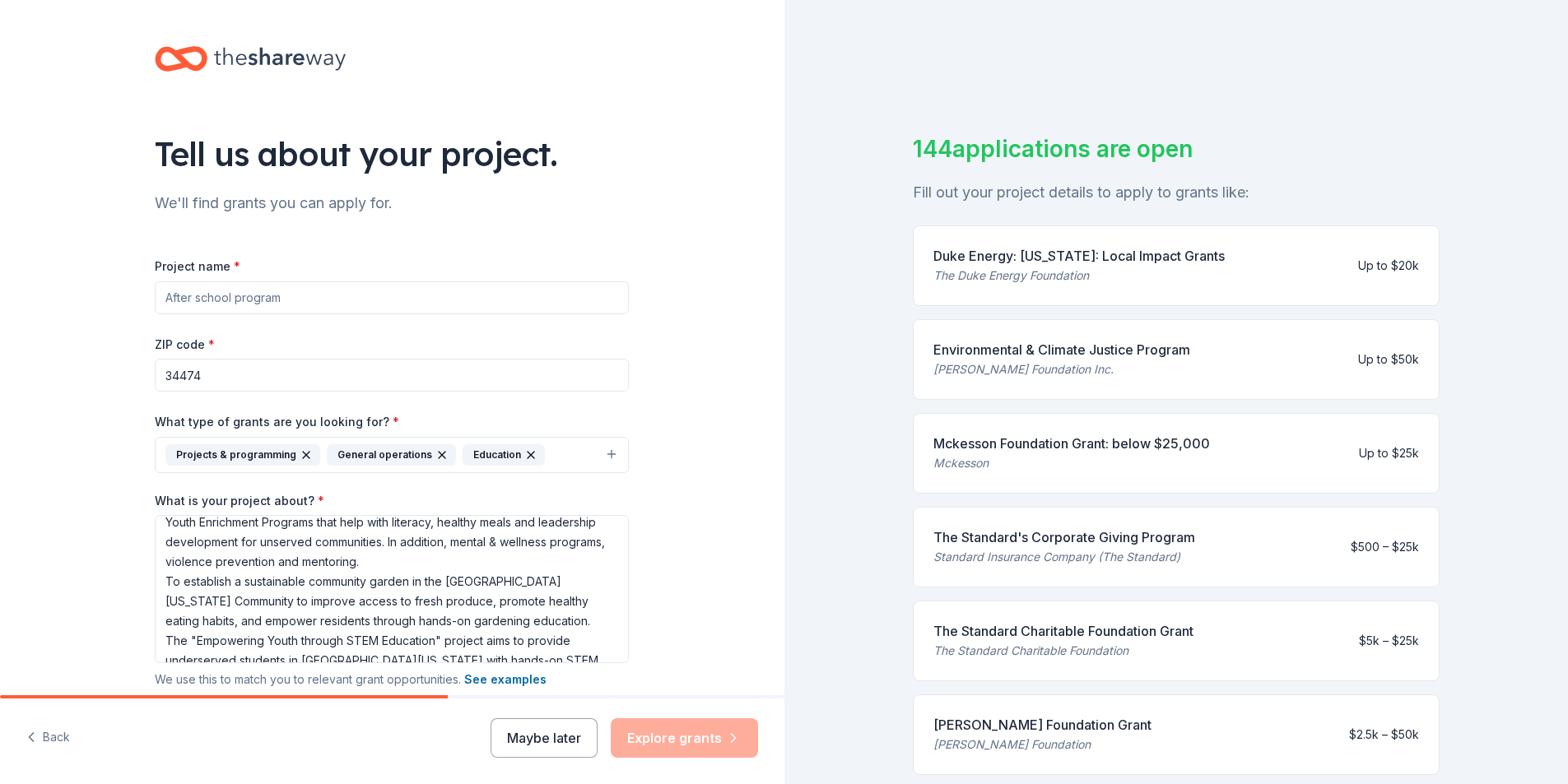
click at [686, 737] on div "Maybe later Explore grants" at bounding box center [624, 738] width 268 height 40
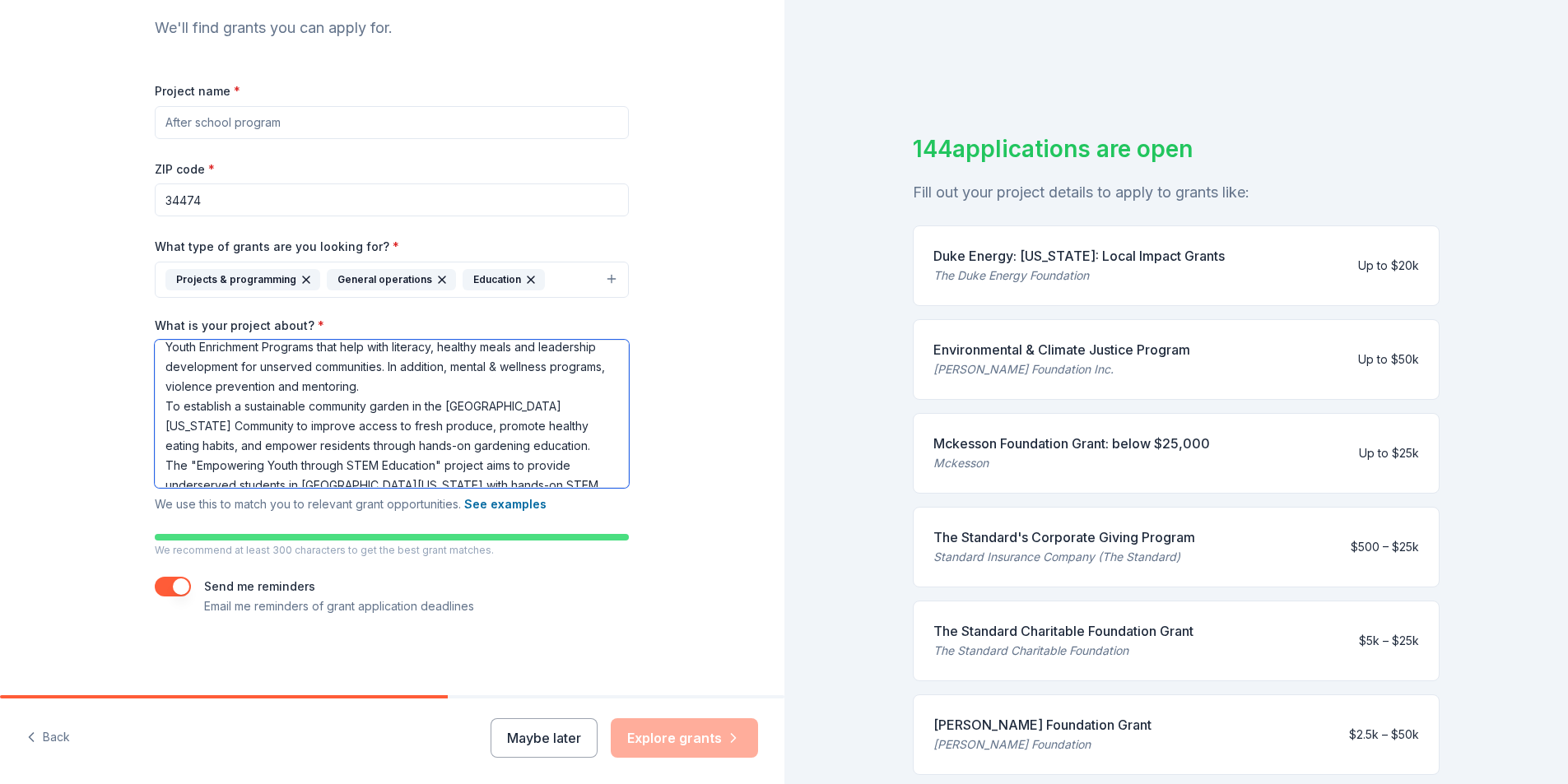
scroll to position [0, 0]
drag, startPoint x: 161, startPoint y: 350, endPoint x: 430, endPoint y: 391, distance: 272.1
click at [430, 391] on textarea "Youth Enrichment Programs that help with literacy, healthy meals and leadership…" at bounding box center [392, 414] width 474 height 148
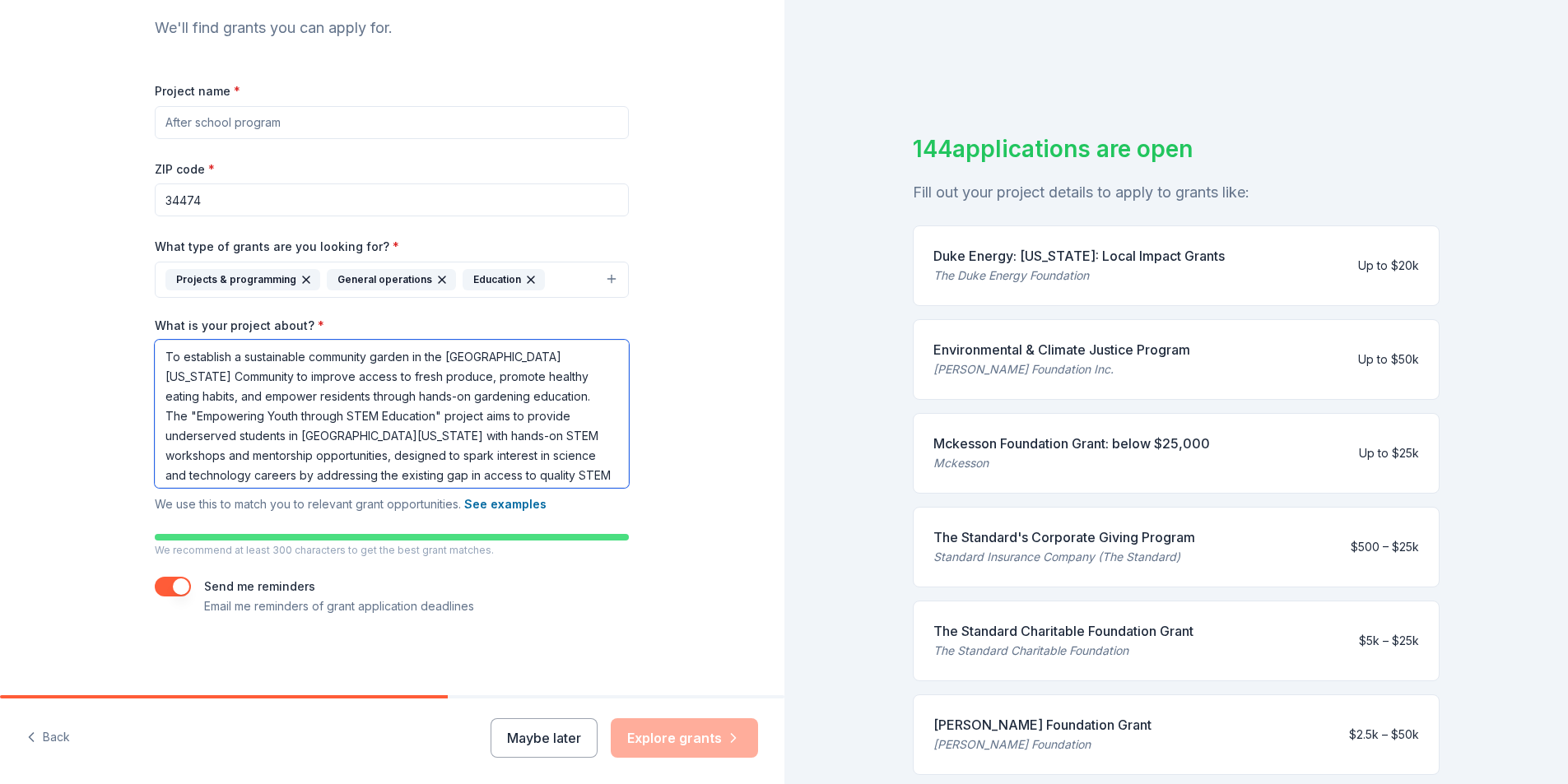
scroll to position [65, 0]
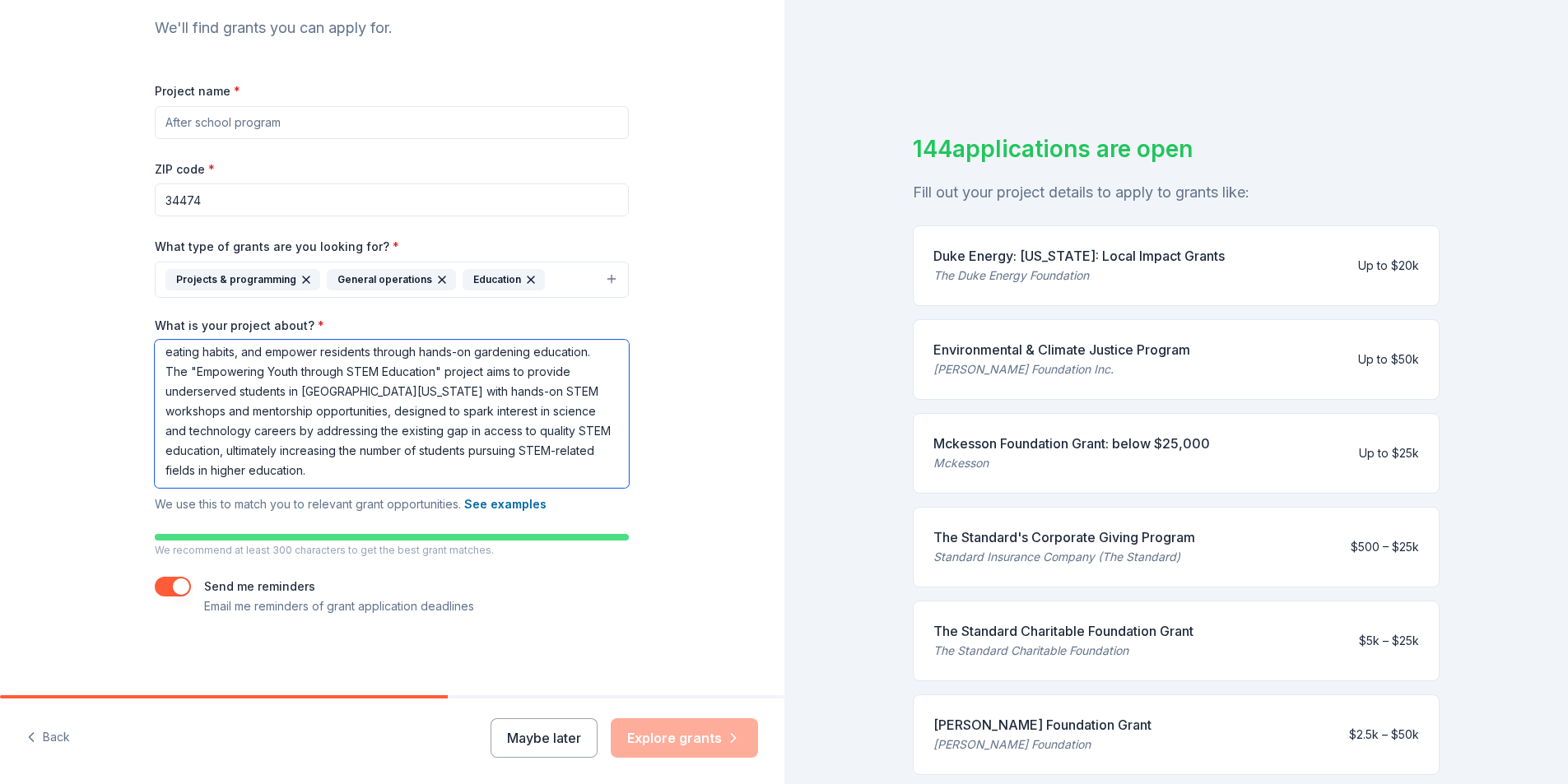
type textarea "To establish a sustainable community garden in the [GEOGRAPHIC_DATA][US_STATE] …"
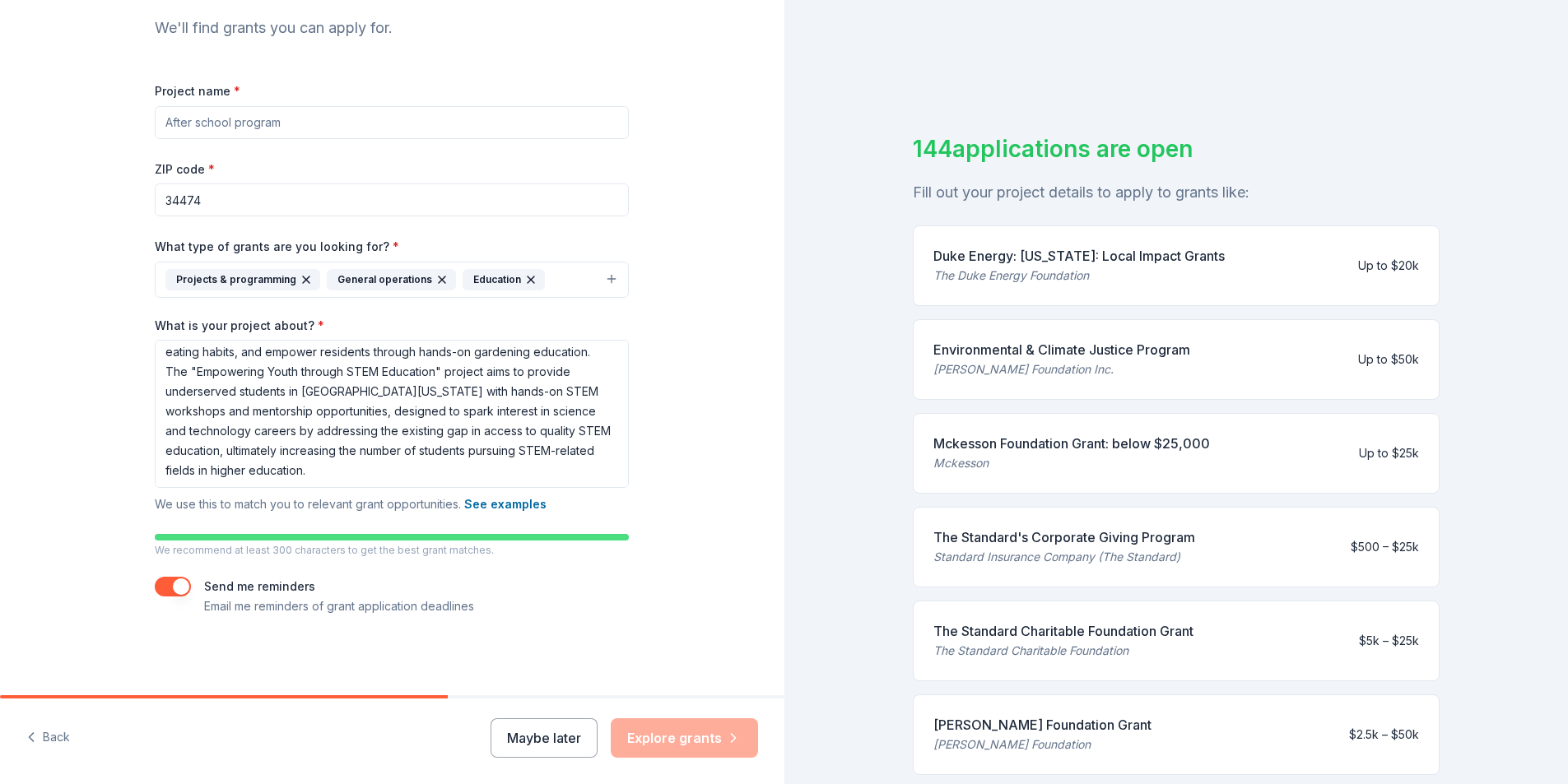
click at [657, 737] on div "Maybe later Explore grants" at bounding box center [624, 738] width 268 height 40
click at [571, 742] on button "Maybe later" at bounding box center [544, 738] width 107 height 40
click at [651, 741] on div "Maybe later Explore grants" at bounding box center [624, 738] width 268 height 40
